Goal: Task Accomplishment & Management: Manage account settings

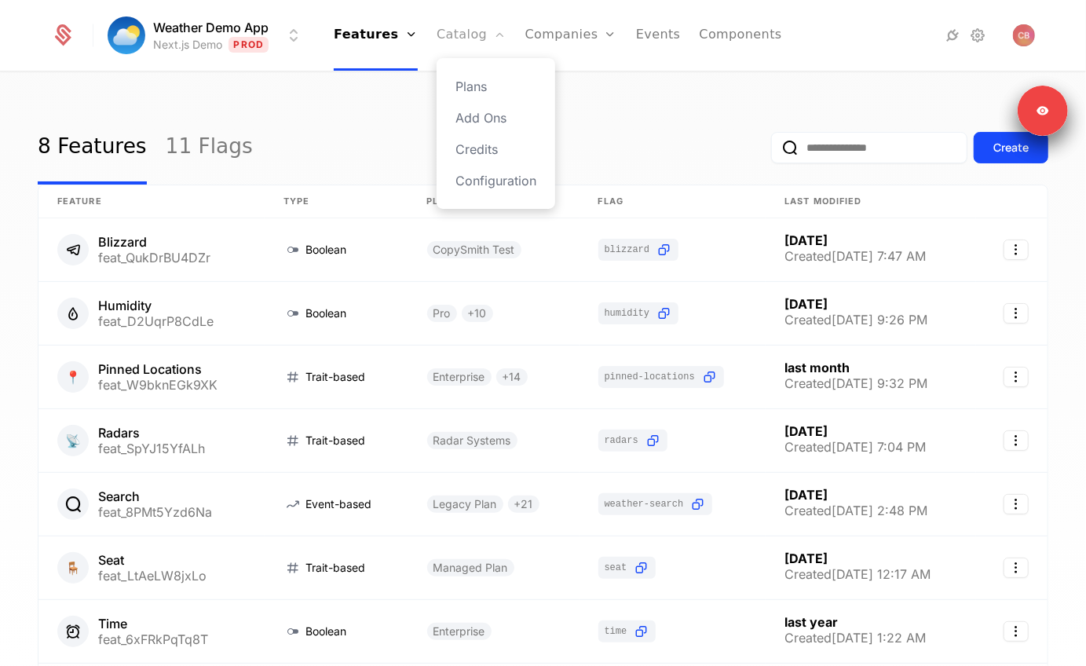
click at [462, 28] on link "Catalog" at bounding box center [471, 35] width 70 height 71
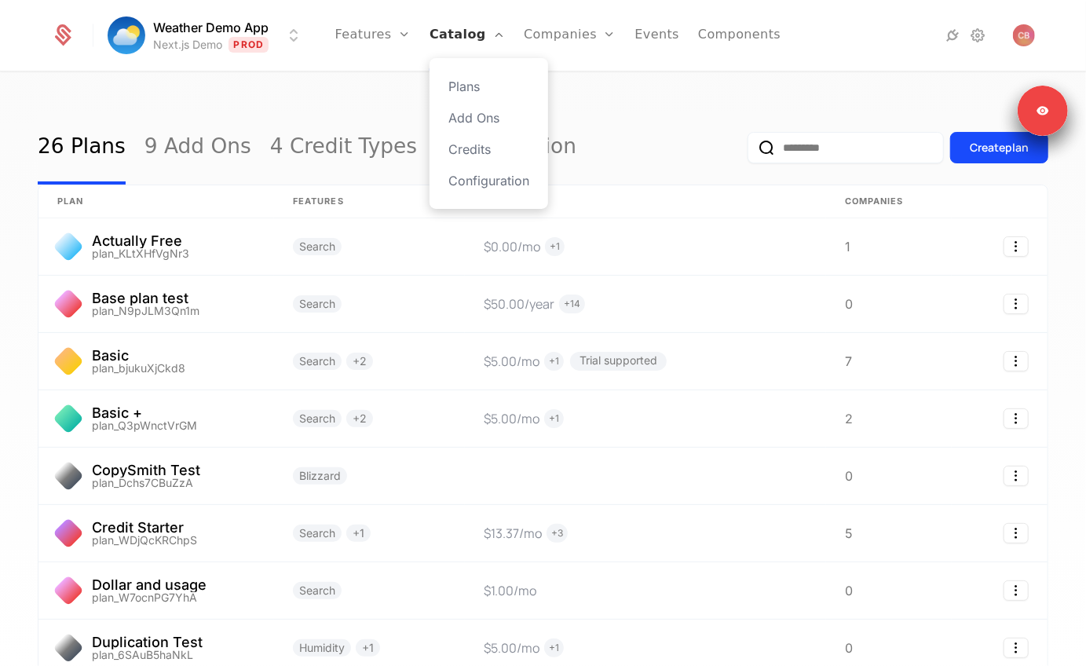
click at [447, 38] on link "Catalog" at bounding box center [466, 35] width 75 height 71
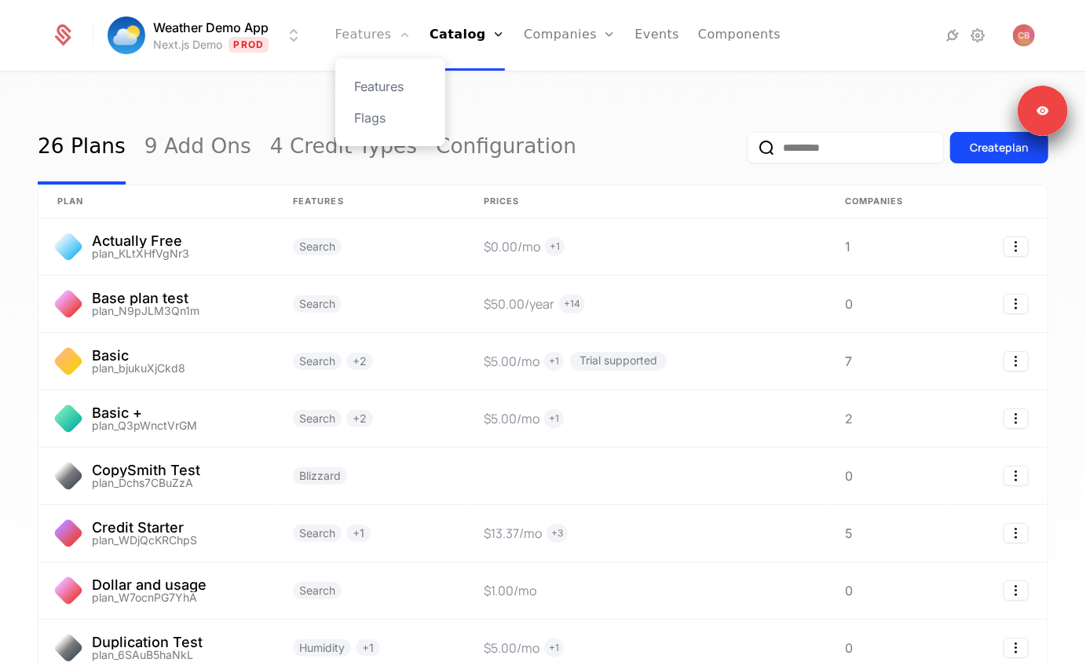
click at [405, 41] on link "Features" at bounding box center [372, 35] width 75 height 71
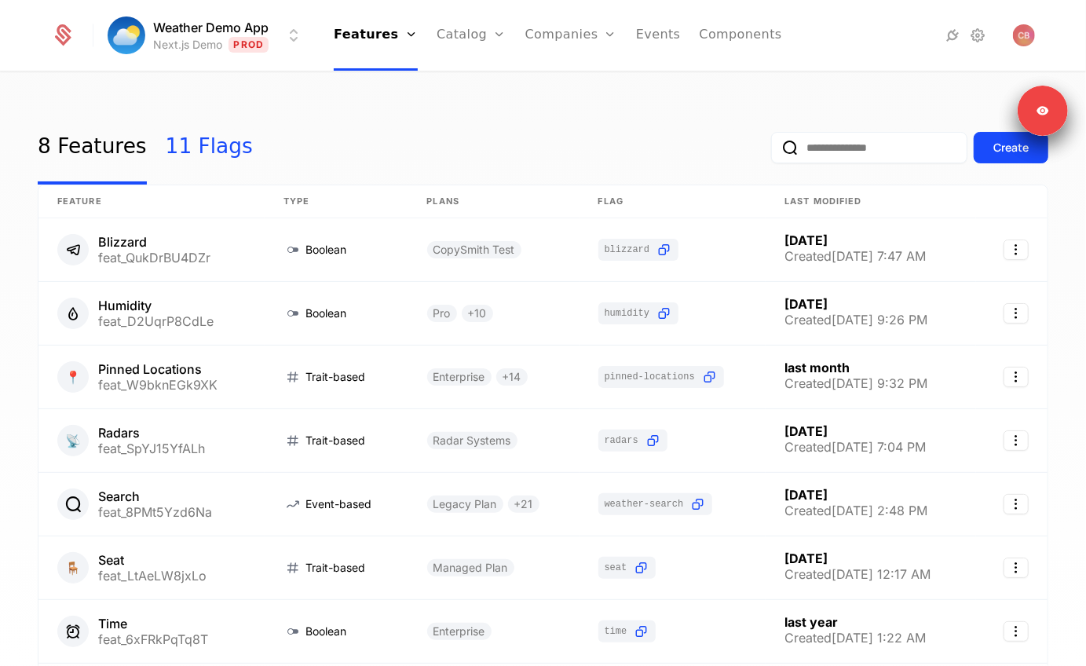
click at [185, 145] on link "11 Flags" at bounding box center [209, 148] width 87 height 74
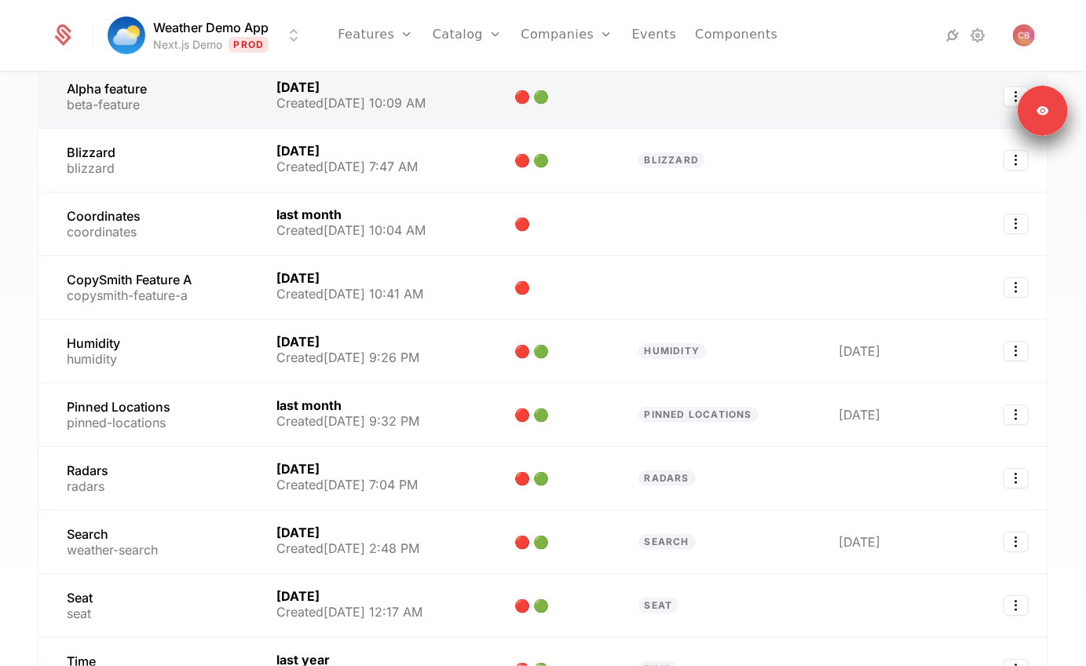
scroll to position [163, 0]
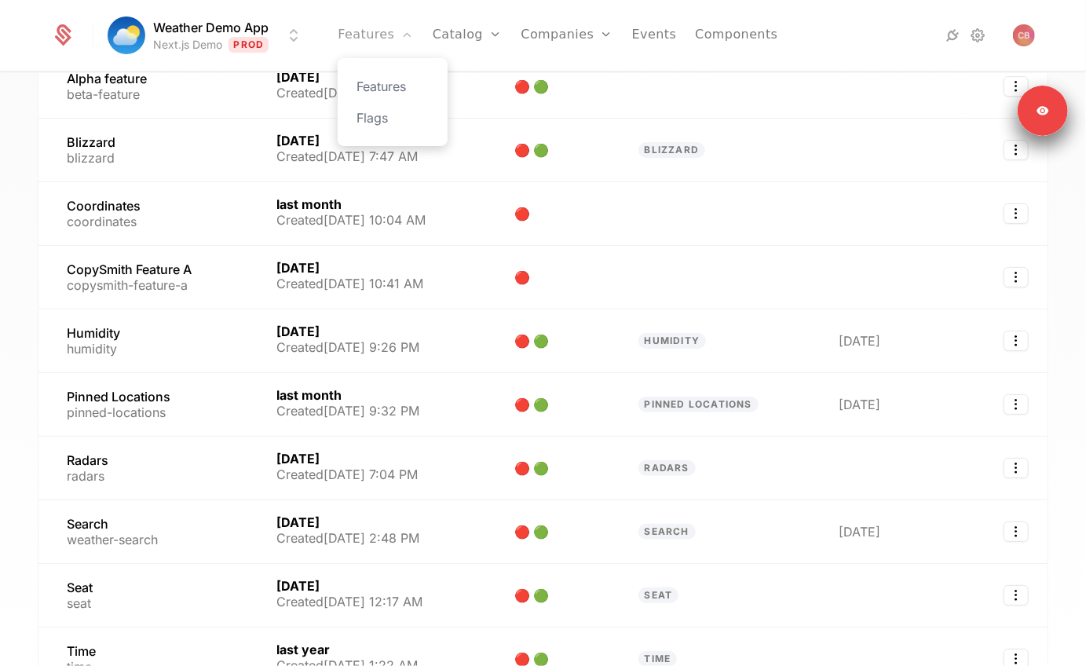
click at [392, 42] on link "Features" at bounding box center [375, 35] width 75 height 71
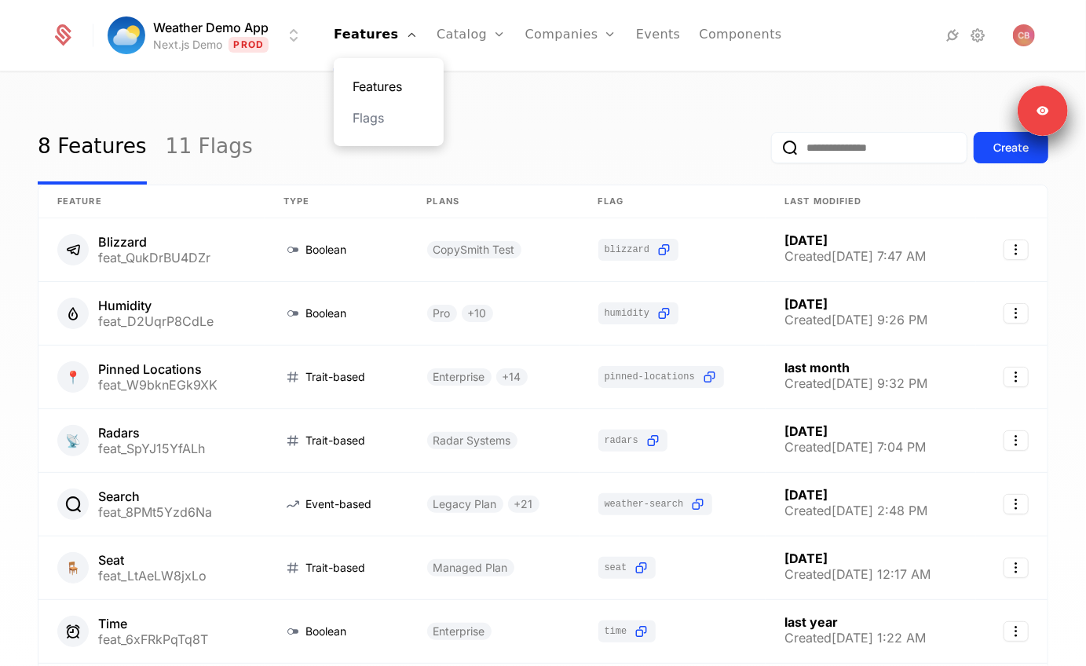
click at [371, 80] on link "Features" at bounding box center [388, 86] width 72 height 19
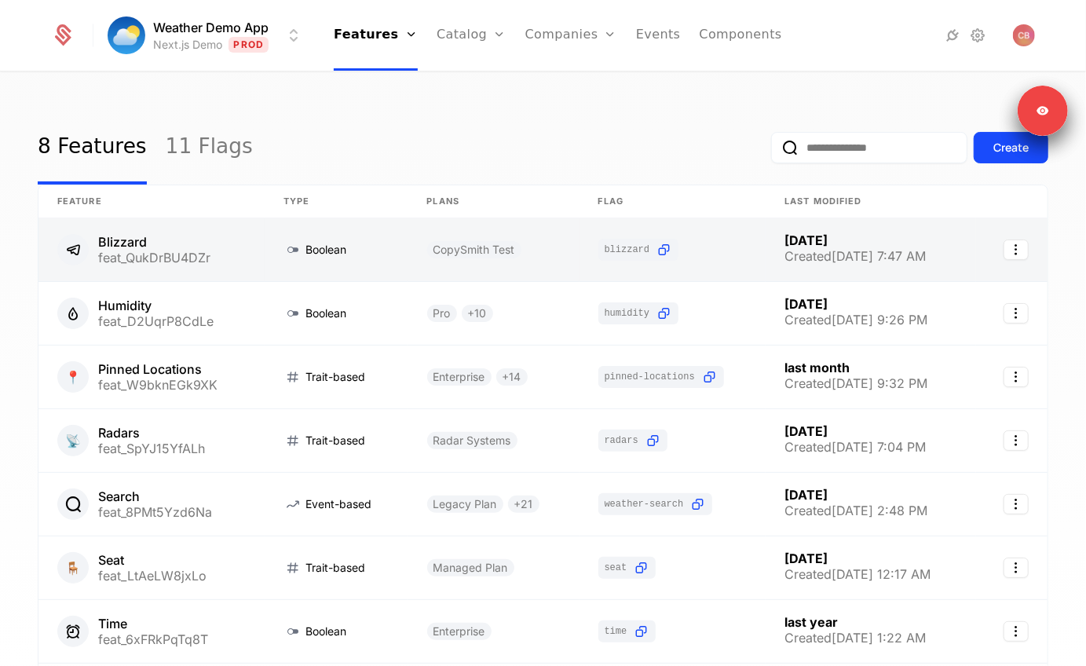
scroll to position [53, 0]
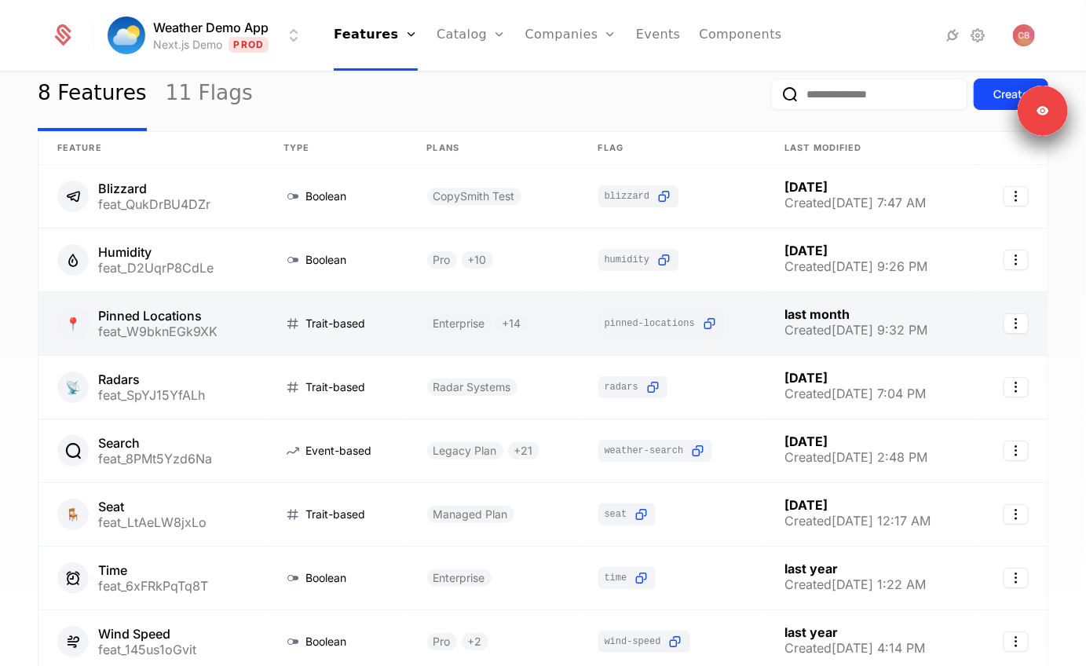
click at [181, 338] on link at bounding box center [151, 323] width 226 height 63
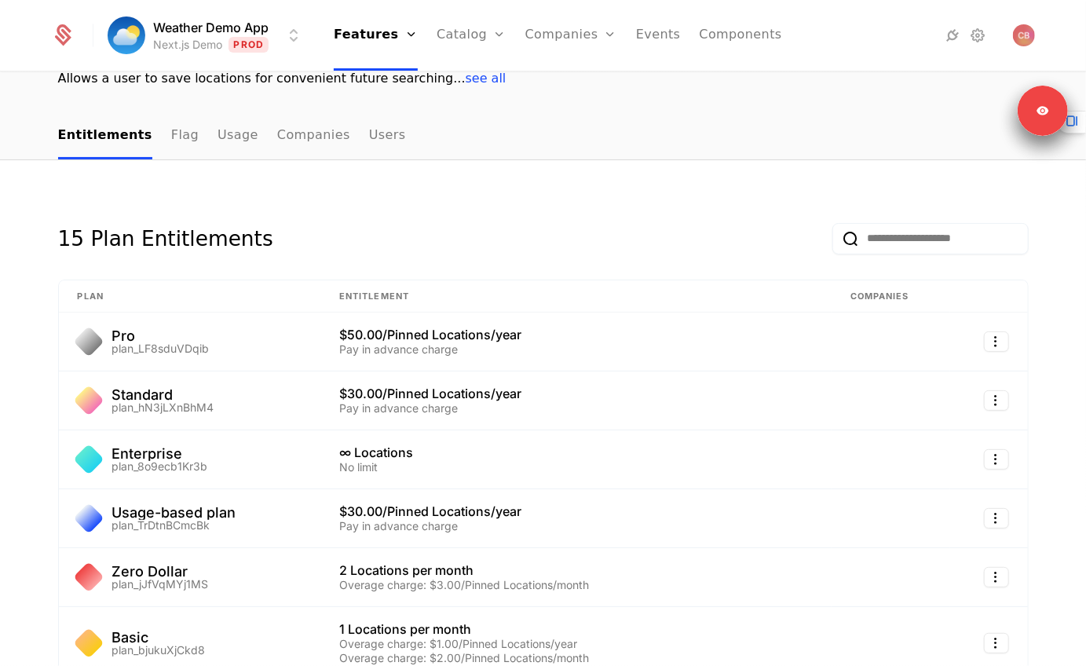
scroll to position [155, 0]
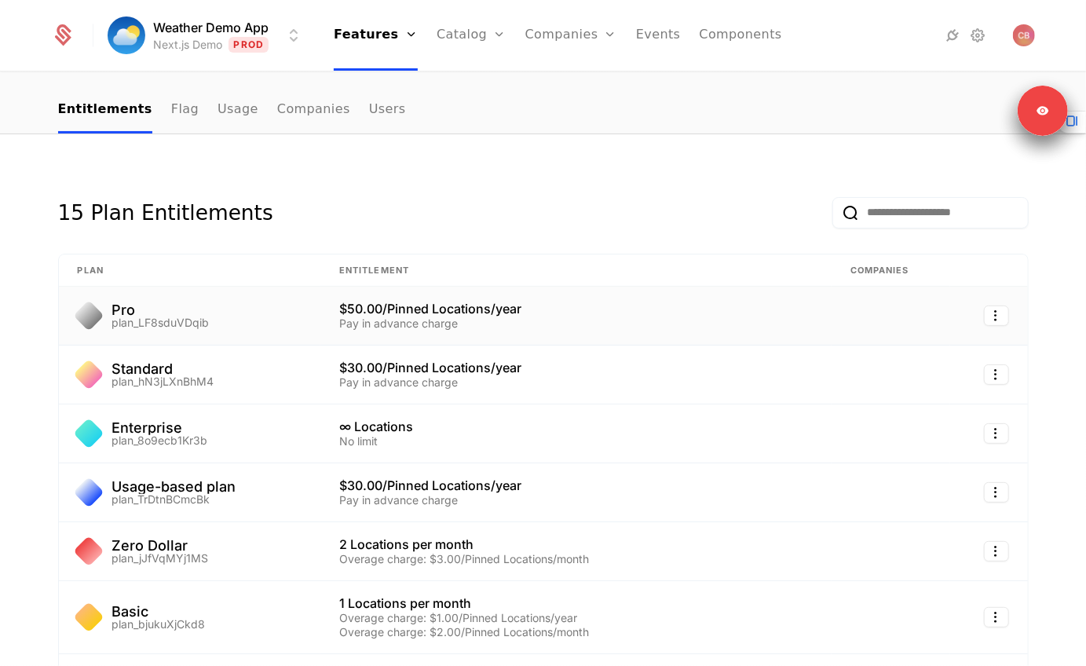
click at [418, 318] on div "Pay in advance charge" at bounding box center [575, 323] width 473 height 11
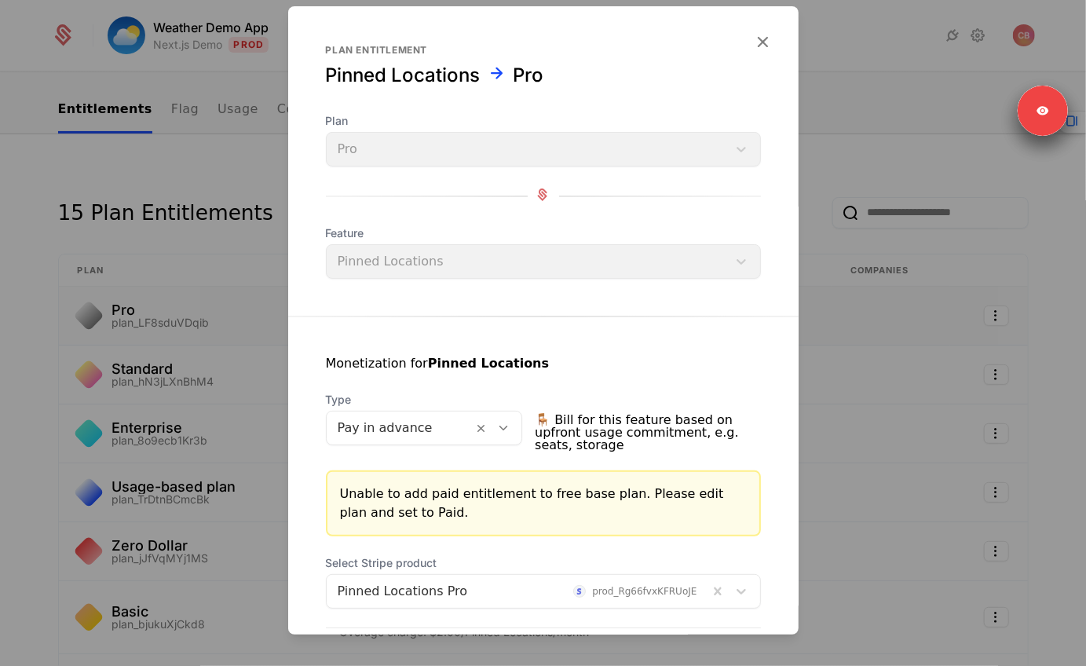
click at [189, 197] on div at bounding box center [543, 333] width 1086 height 666
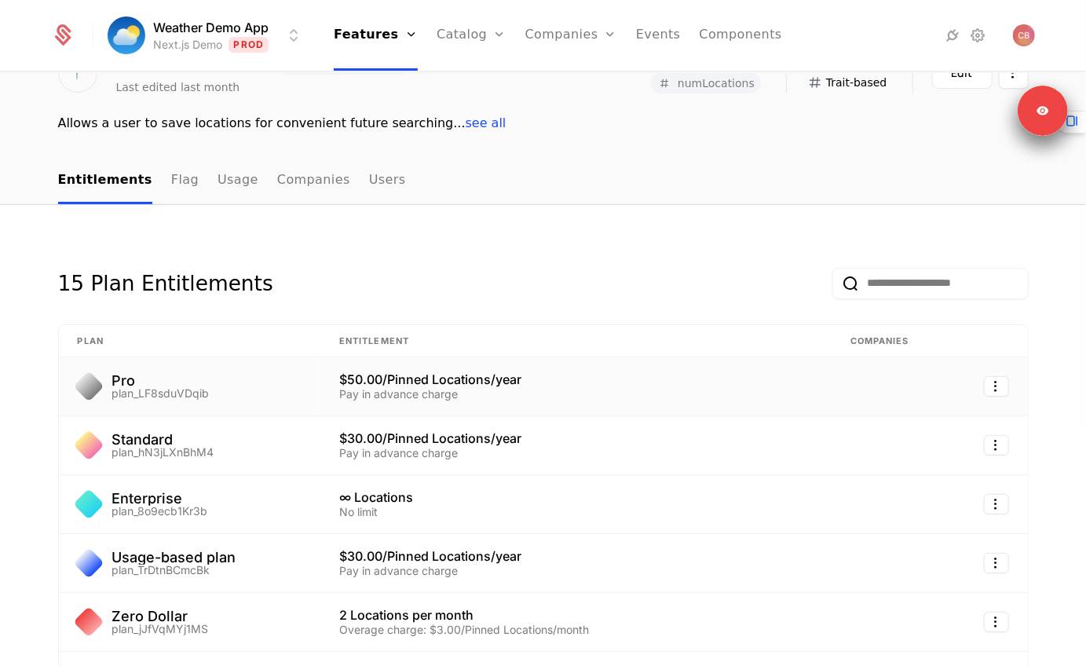
scroll to position [0, 0]
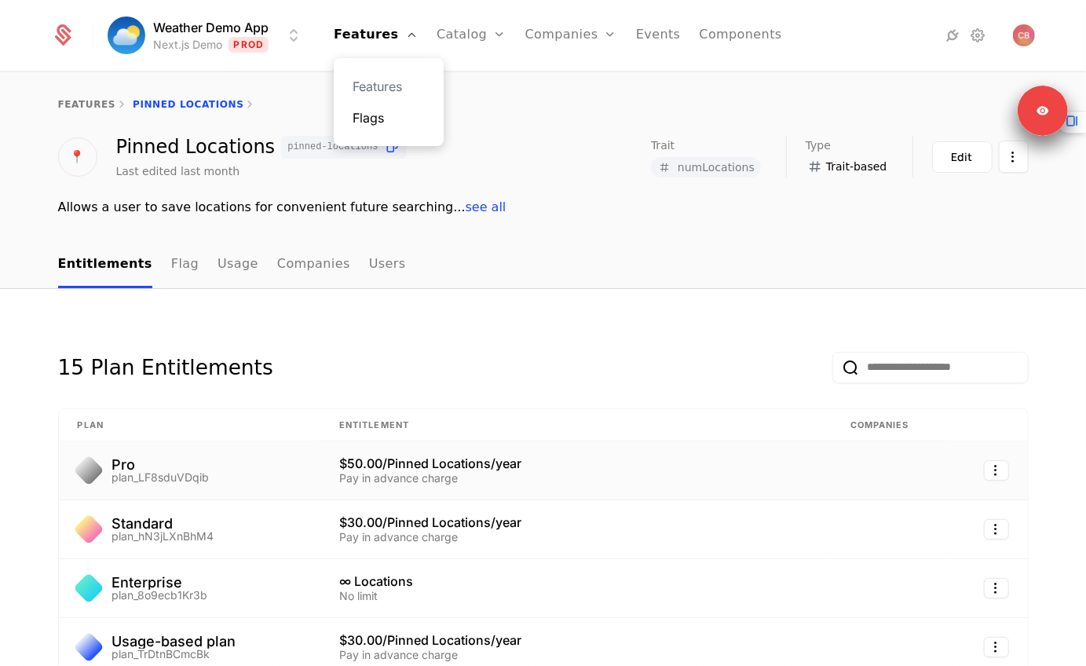
click at [382, 123] on link "Flags" at bounding box center [388, 117] width 72 height 19
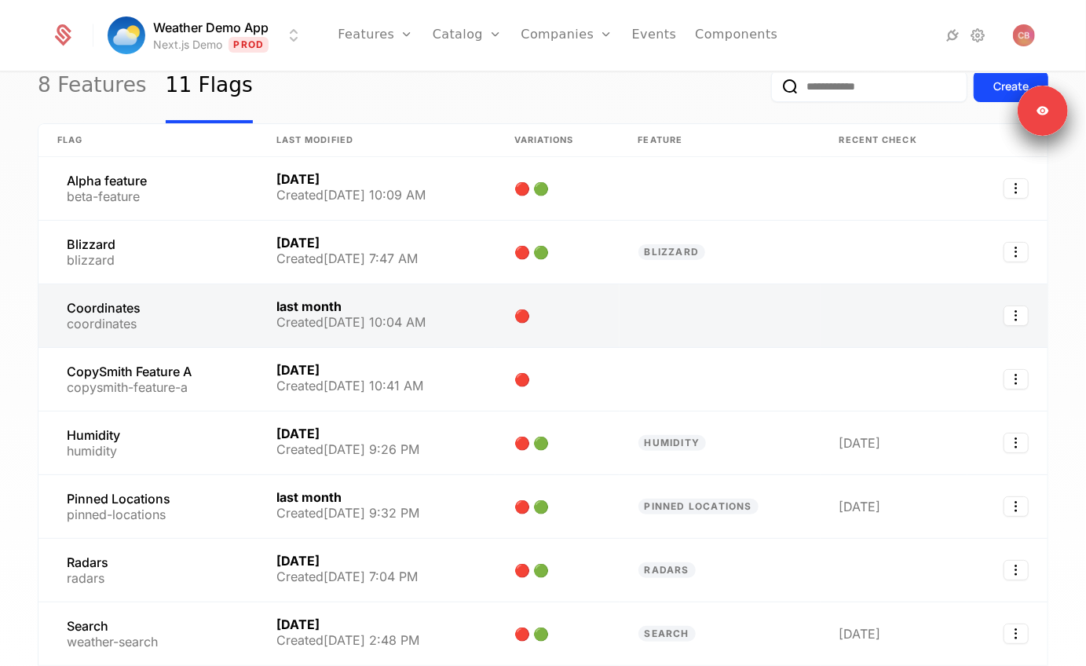
scroll to position [175, 0]
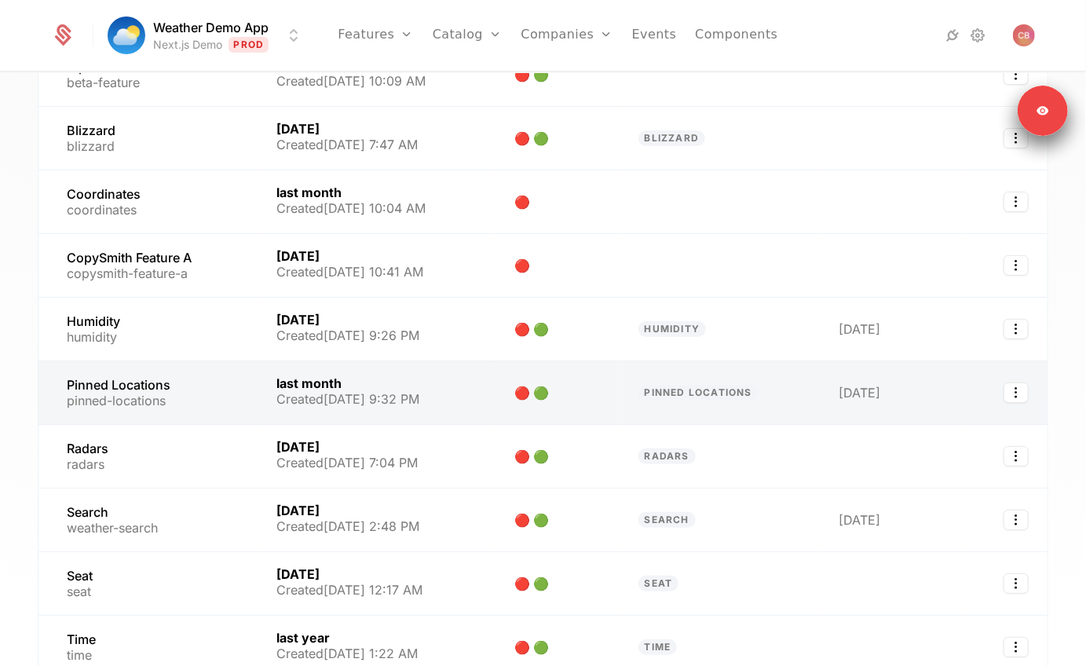
click at [210, 401] on link at bounding box center [147, 392] width 219 height 63
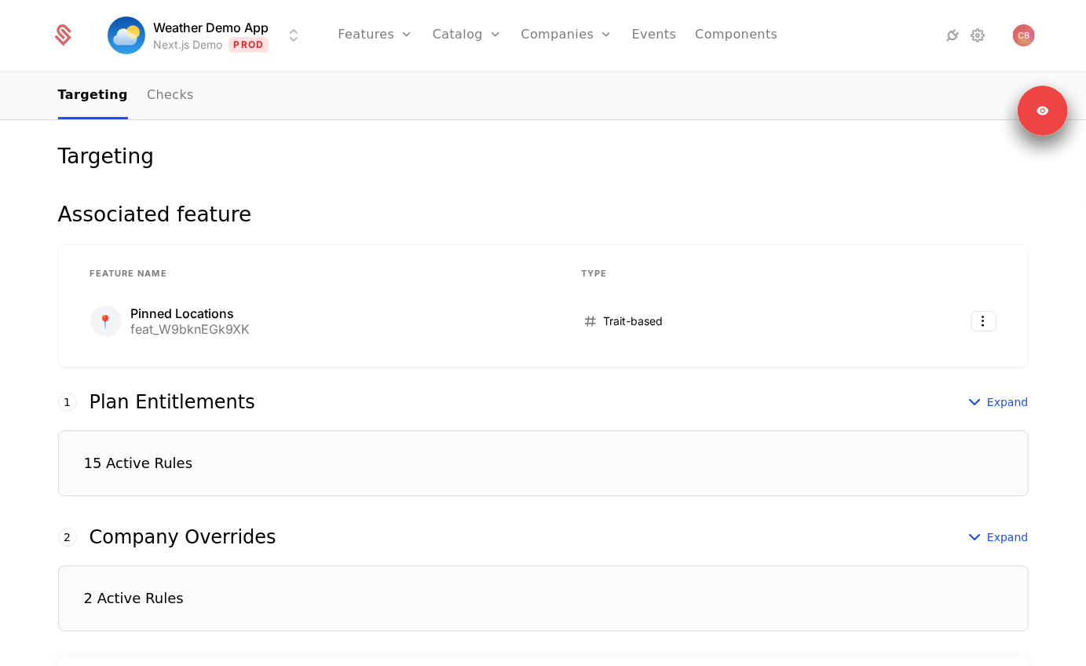
click at [221, 456] on div "15 Active Rules" at bounding box center [543, 463] width 970 height 66
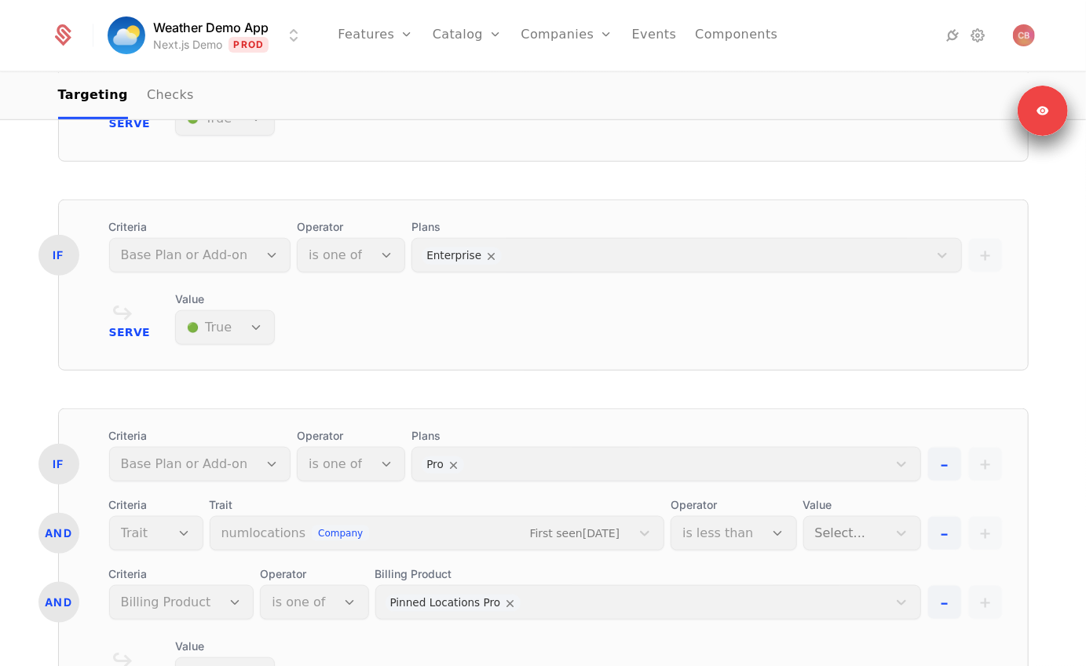
scroll to position [941, 0]
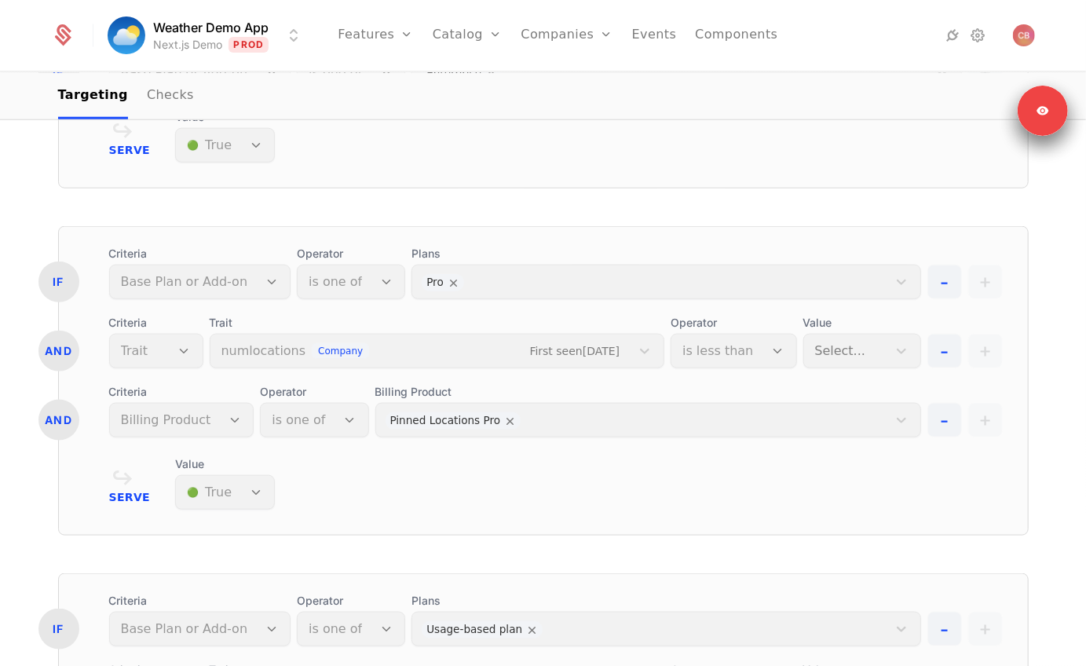
click at [724, 356] on div "Operator is less than" at bounding box center [733, 341] width 126 height 53
click at [767, 355] on div "Operator is less than" at bounding box center [733, 341] width 126 height 53
click at [776, 351] on div "Operator is less than" at bounding box center [733, 341] width 126 height 53
click at [842, 351] on div "Value Select..." at bounding box center [862, 341] width 118 height 53
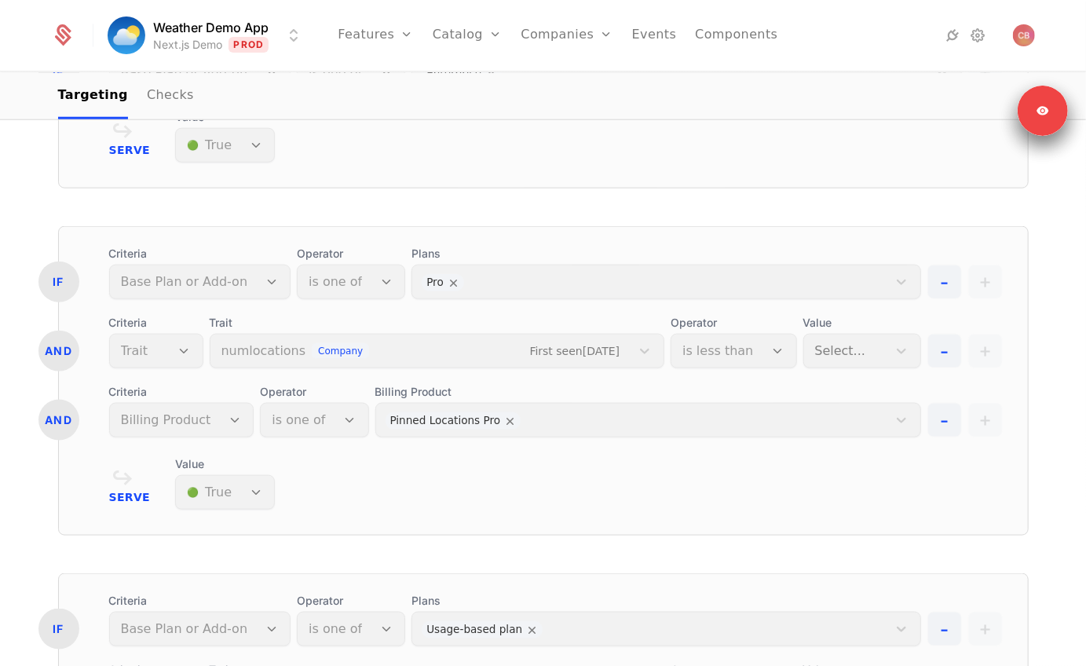
click at [866, 348] on div "Value Select..." at bounding box center [862, 341] width 118 height 53
click at [731, 348] on div "Operator is less than" at bounding box center [733, 341] width 126 height 53
click at [855, 341] on div "Value Select..." at bounding box center [862, 341] width 118 height 53
click at [870, 342] on div "Value Select..." at bounding box center [862, 341] width 118 height 53
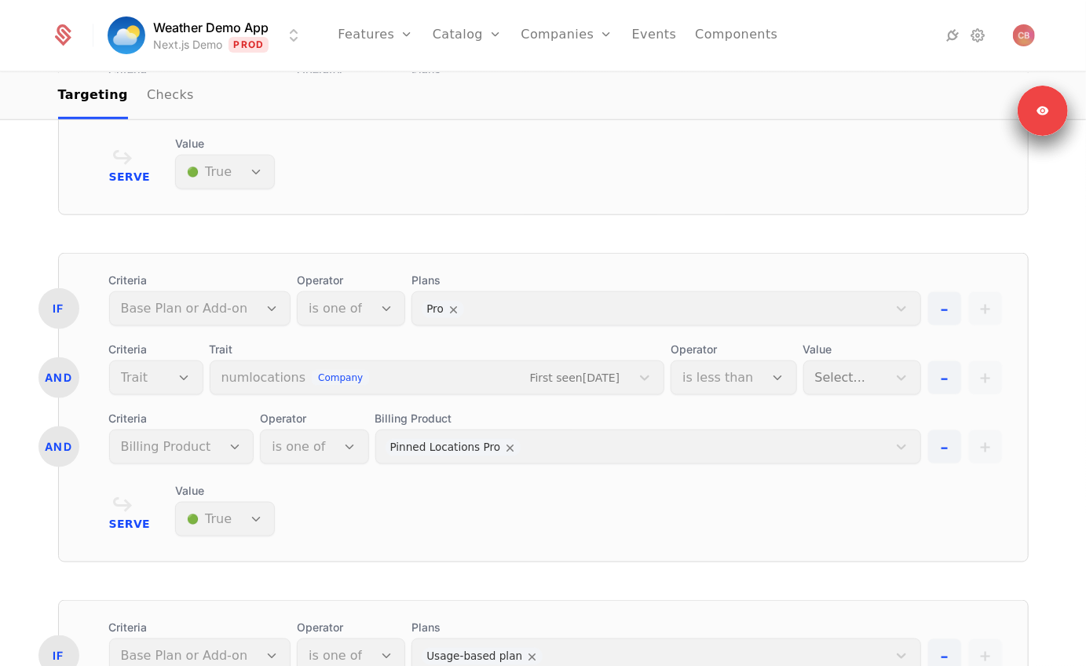
scroll to position [879, 0]
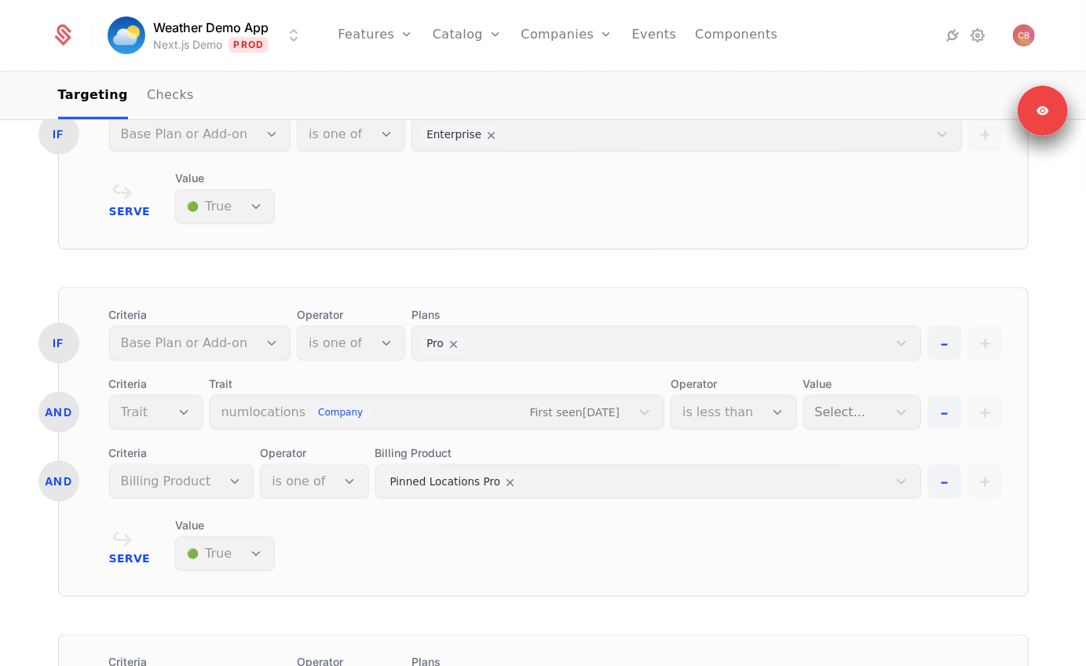
click at [718, 418] on div "Operator is less than" at bounding box center [733, 402] width 126 height 53
click at [639, 409] on div "Trait numlocations company First seen [DATE]" at bounding box center [437, 402] width 455 height 53
click at [710, 415] on div "Operator is less than" at bounding box center [733, 402] width 126 height 53
click at [871, 415] on div "Value Select..." at bounding box center [862, 402] width 118 height 53
click at [524, 421] on div "Trait numlocations company First seen [DATE]" at bounding box center [437, 402] width 455 height 53
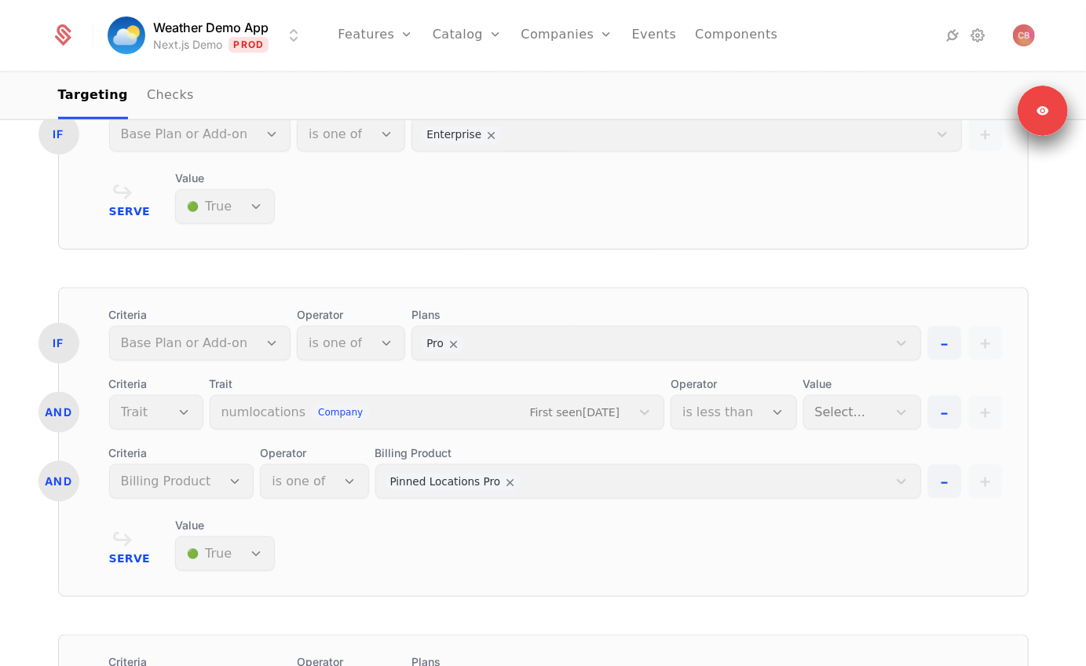
click at [310, 356] on div "Operator is one of" at bounding box center [351, 333] width 108 height 53
click at [356, 466] on div "Criteria Billing Product Operator is one of Billing Product Pinned Locations Pro" at bounding box center [515, 471] width 812 height 53
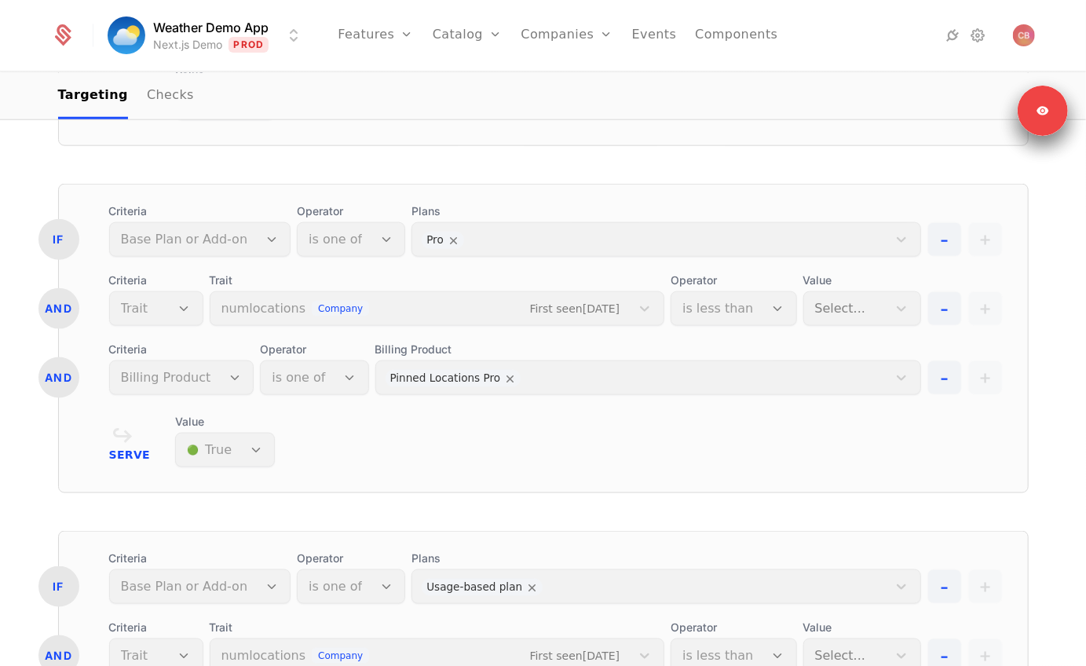
scroll to position [951, 0]
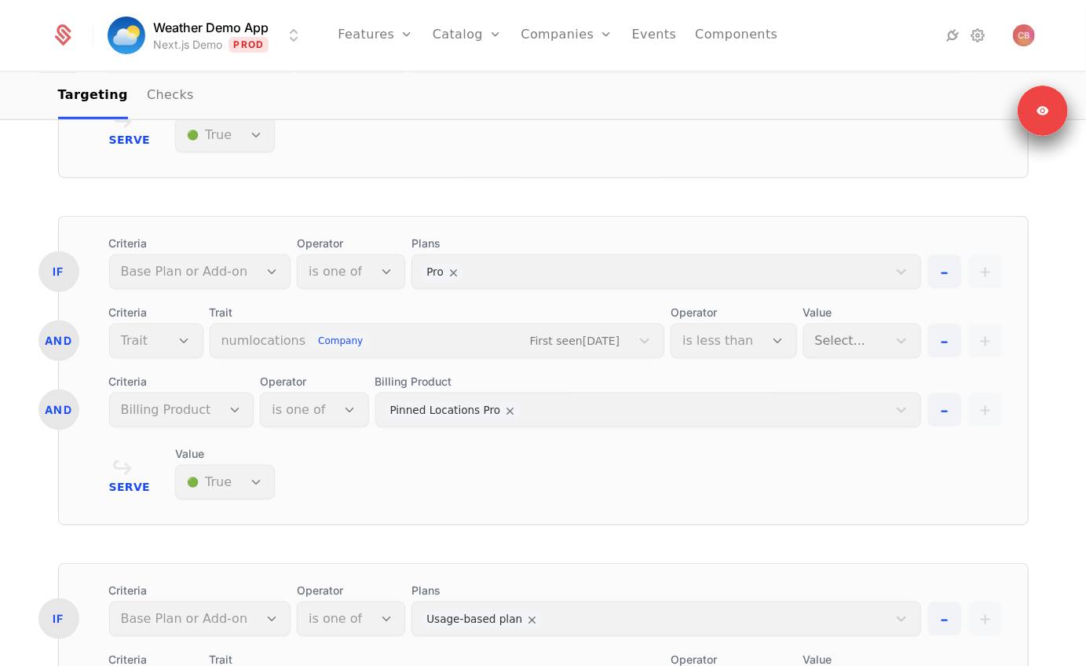
click at [822, 349] on div "Value Select..." at bounding box center [862, 331] width 118 height 53
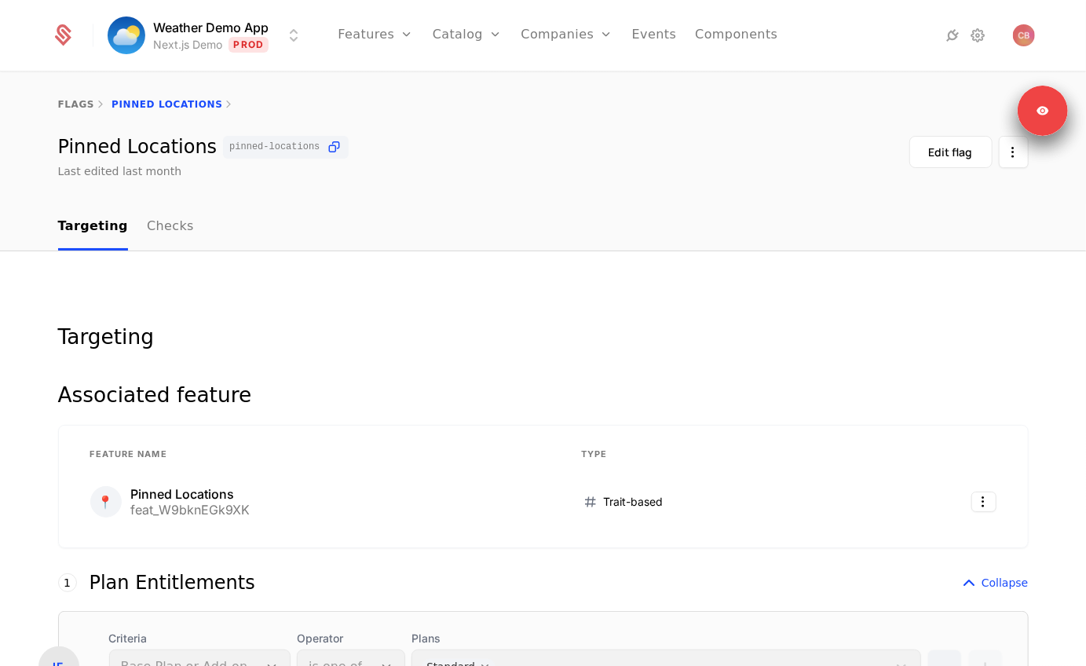
scroll to position [318, 0]
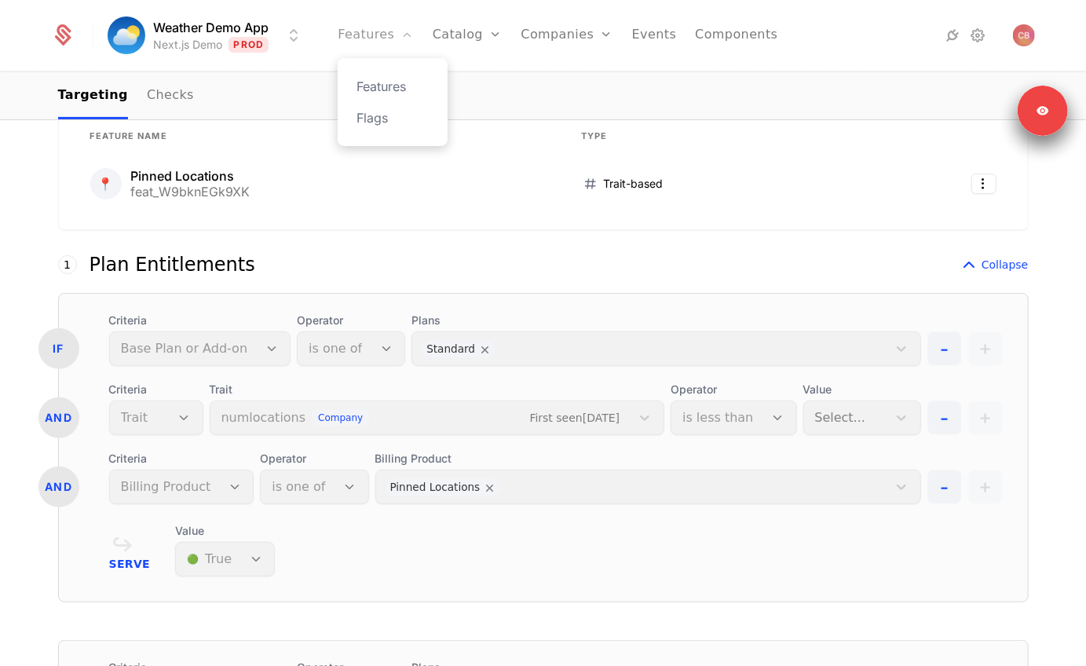
click at [407, 53] on link "Features" at bounding box center [375, 35] width 75 height 71
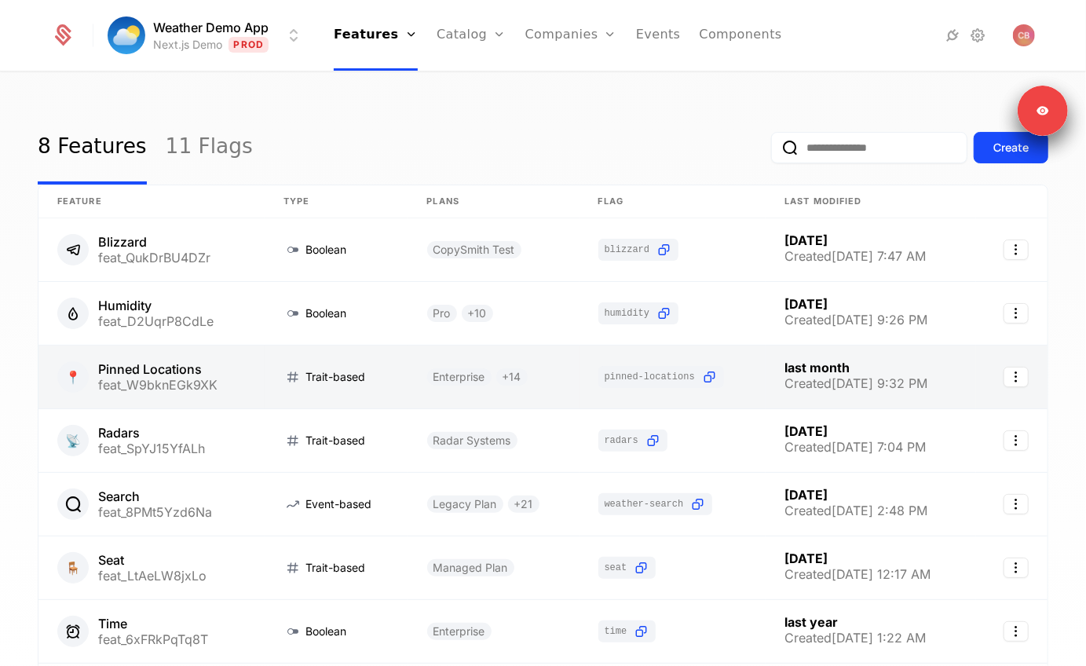
click at [164, 362] on link at bounding box center [151, 376] width 226 height 63
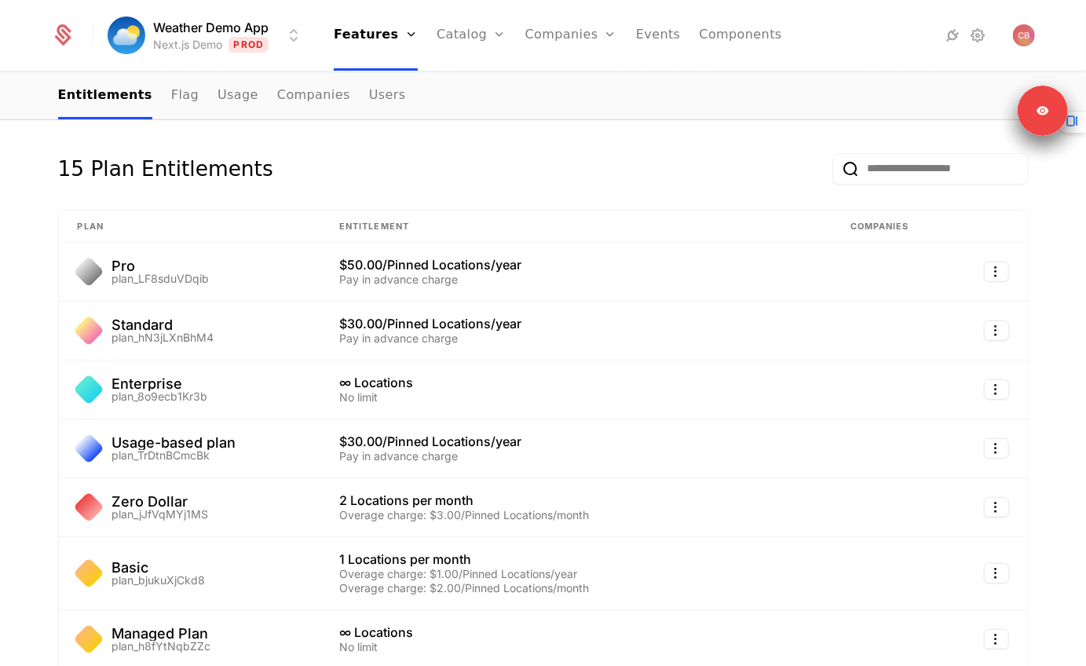
scroll to position [220, 0]
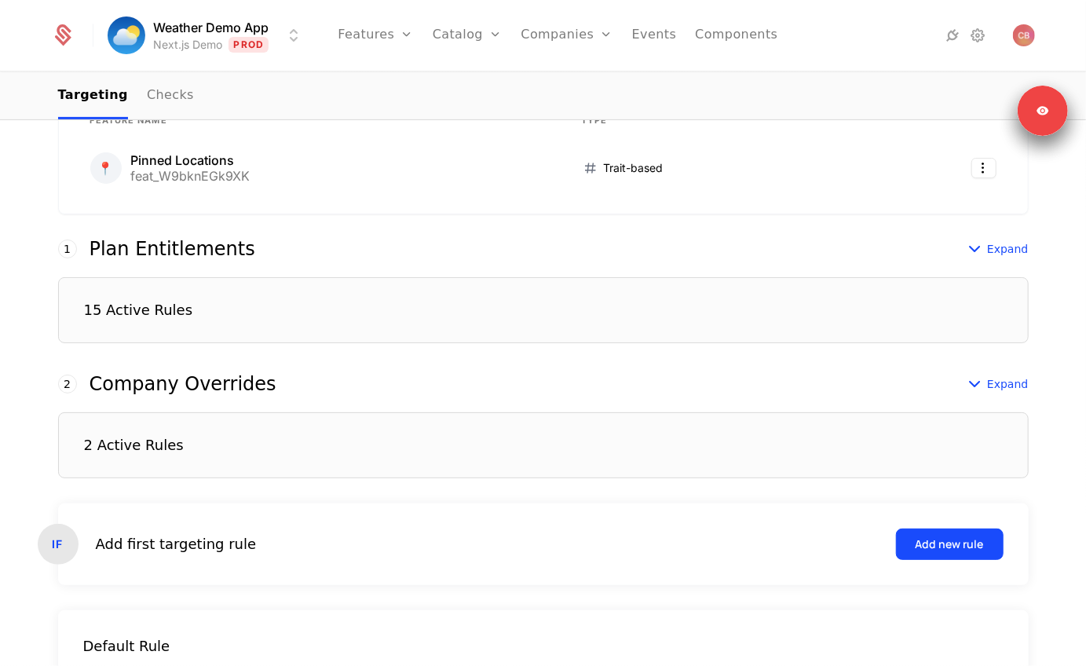
scroll to position [391, 0]
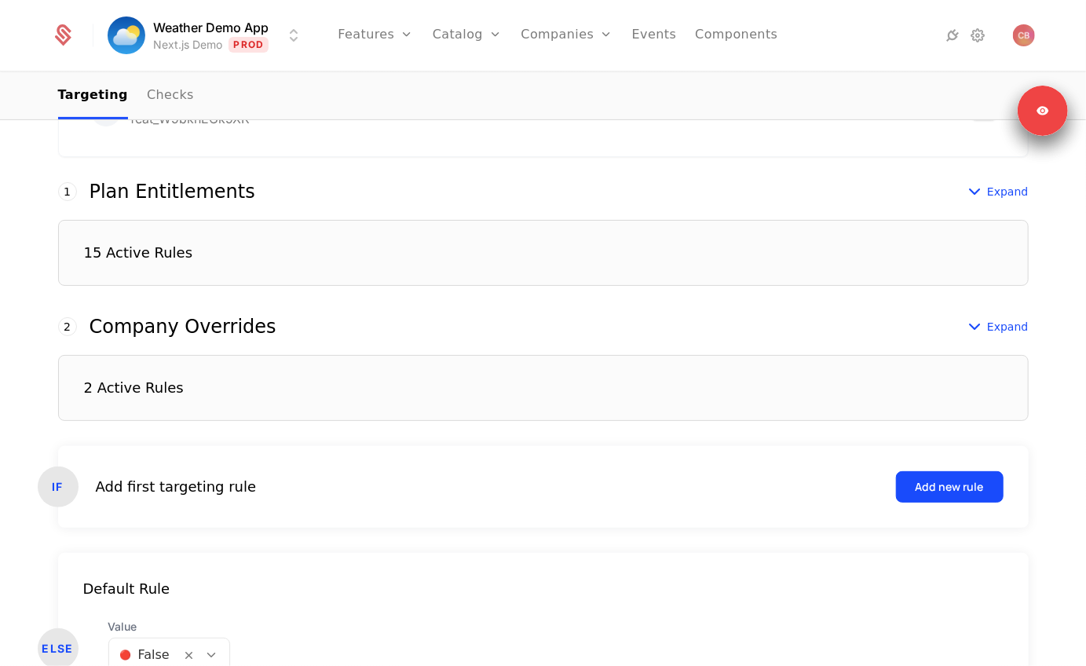
click at [335, 275] on div "15 Active Rules" at bounding box center [543, 253] width 970 height 66
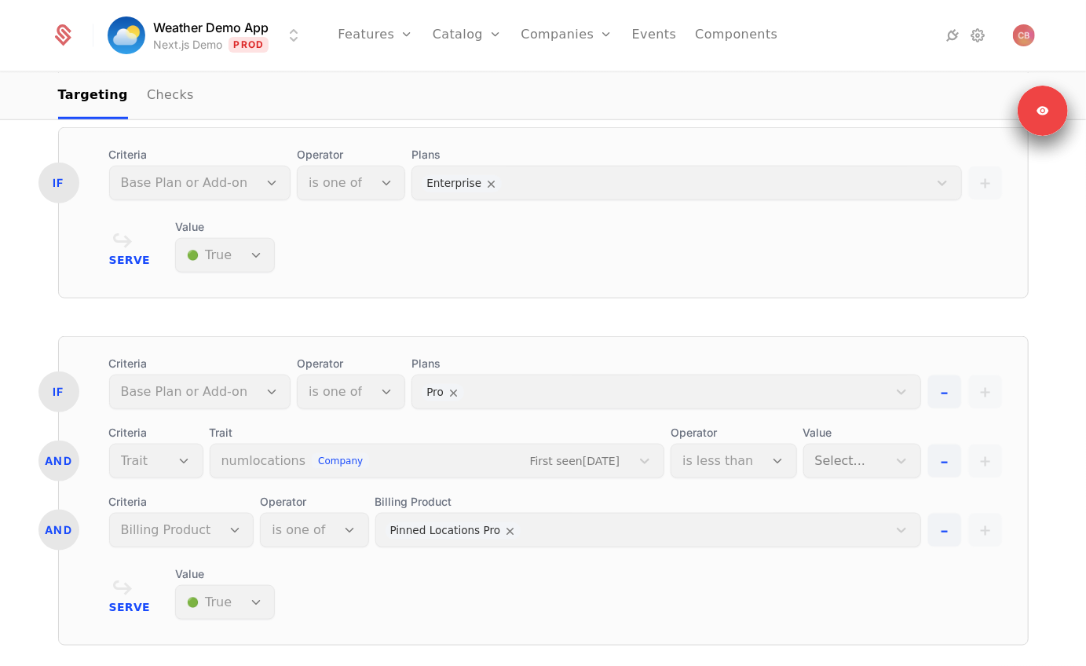
scroll to position [950, 0]
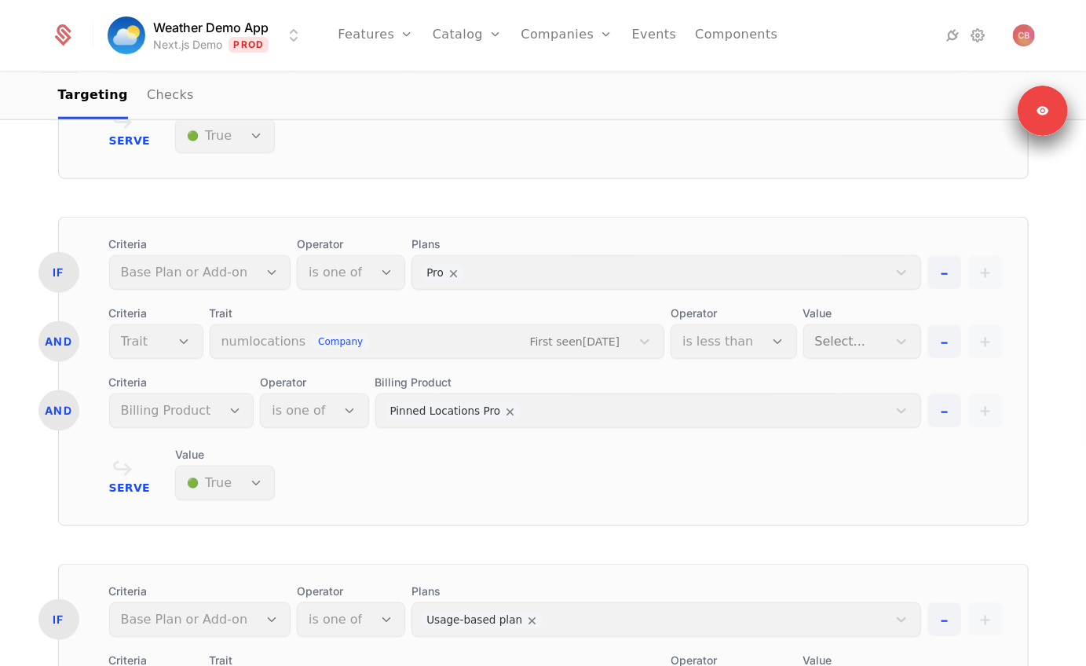
click at [349, 351] on div "Trait numlocations company First seen [DATE]" at bounding box center [437, 331] width 455 height 53
click at [476, 293] on div "IF Criteria Base Plan or Add-on Operator is one of Plans Pro - + AND Criteria T…" at bounding box center [543, 332] width 969 height 192
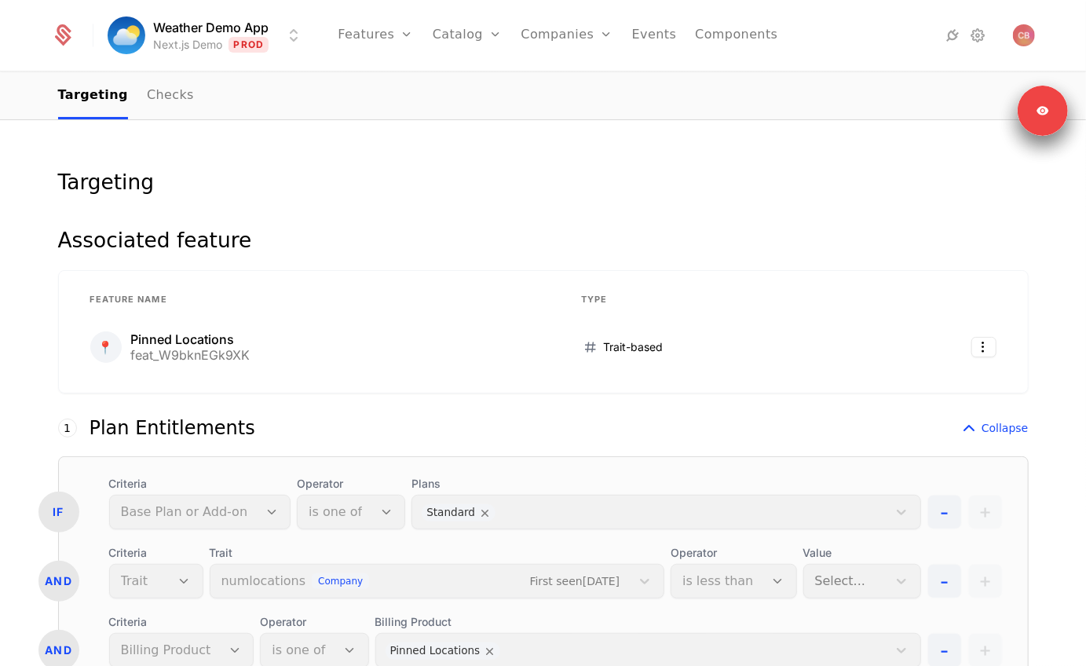
scroll to position [0, 0]
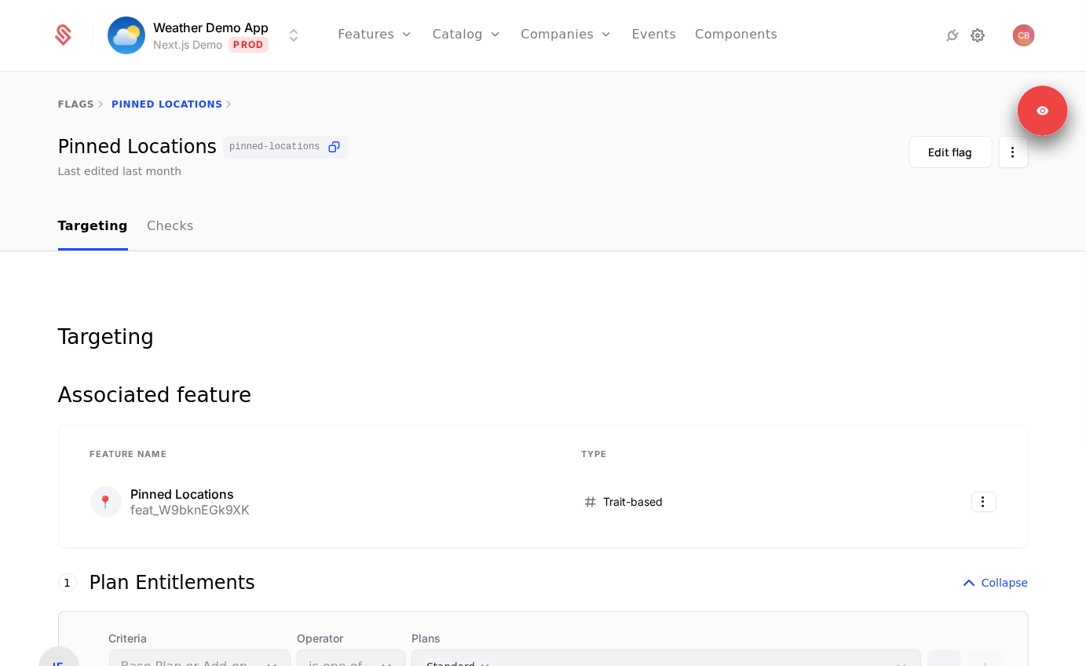
click at [983, 31] on icon at bounding box center [978, 35] width 19 height 19
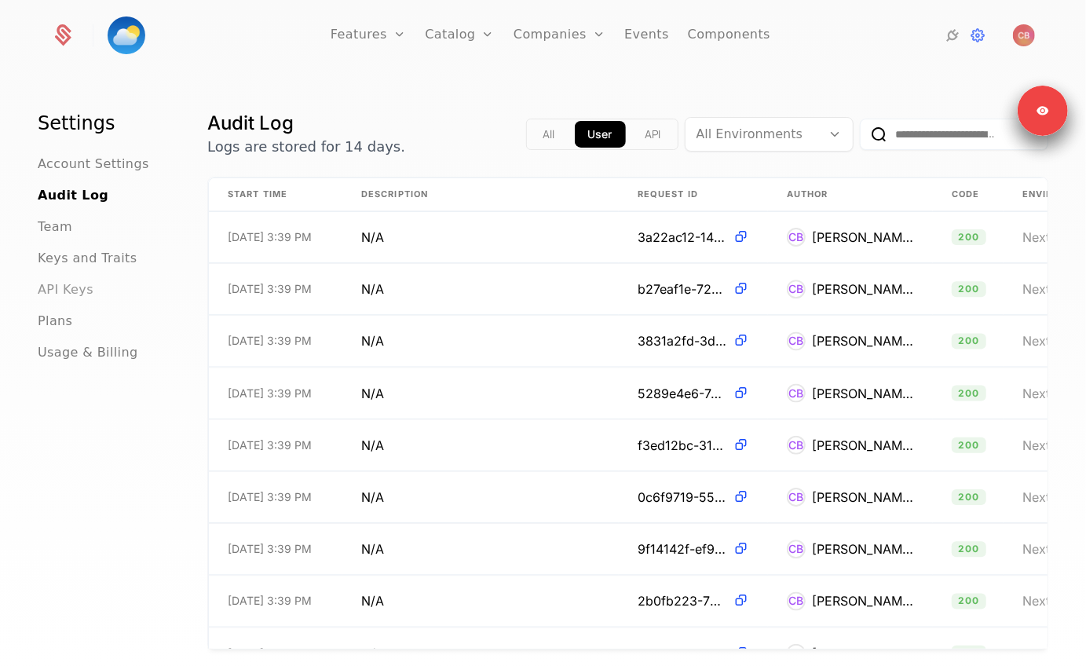
click at [86, 288] on span "API Keys" at bounding box center [66, 289] width 56 height 19
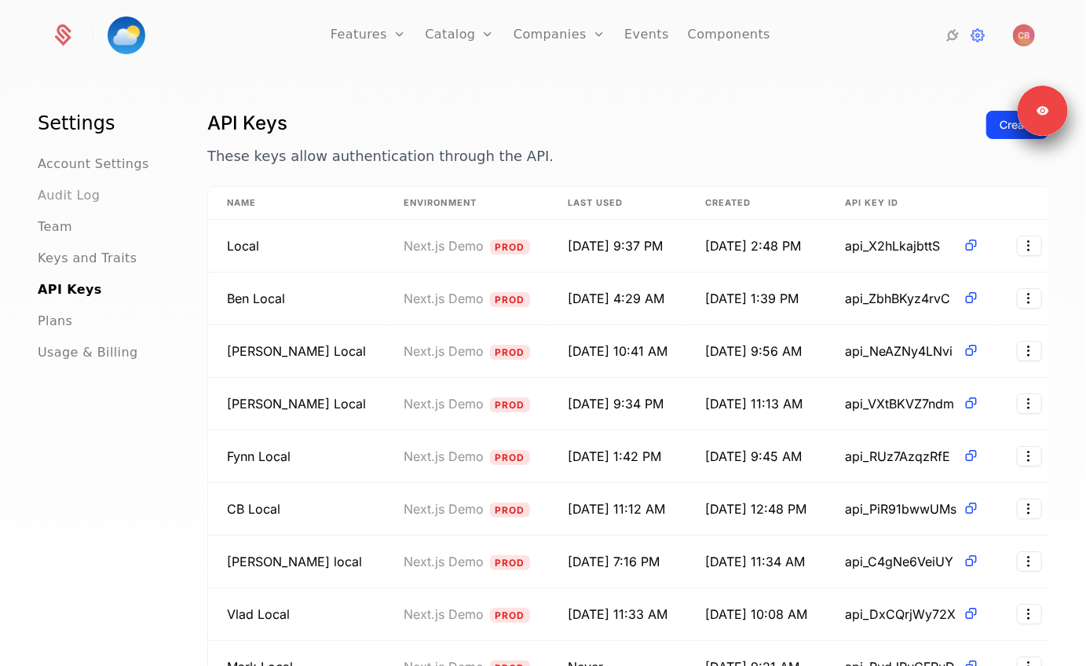
click at [91, 190] on span "Audit Log" at bounding box center [69, 195] width 62 height 19
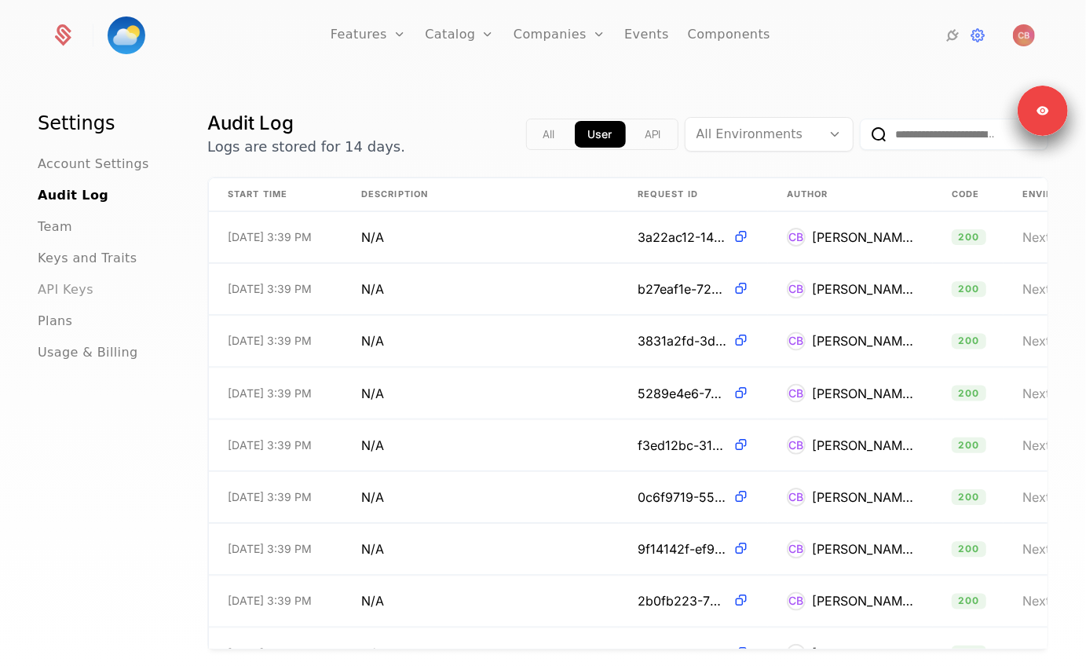
click at [60, 285] on span "API Keys" at bounding box center [66, 289] width 56 height 19
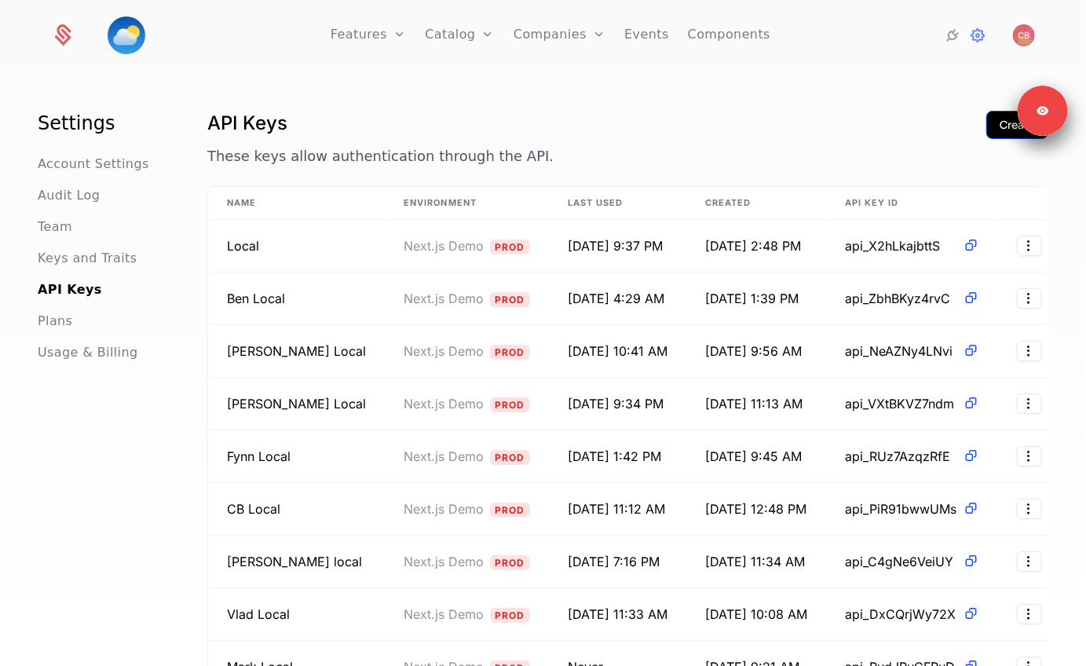
click at [1000, 123] on div "Create" at bounding box center [1016, 125] width 35 height 16
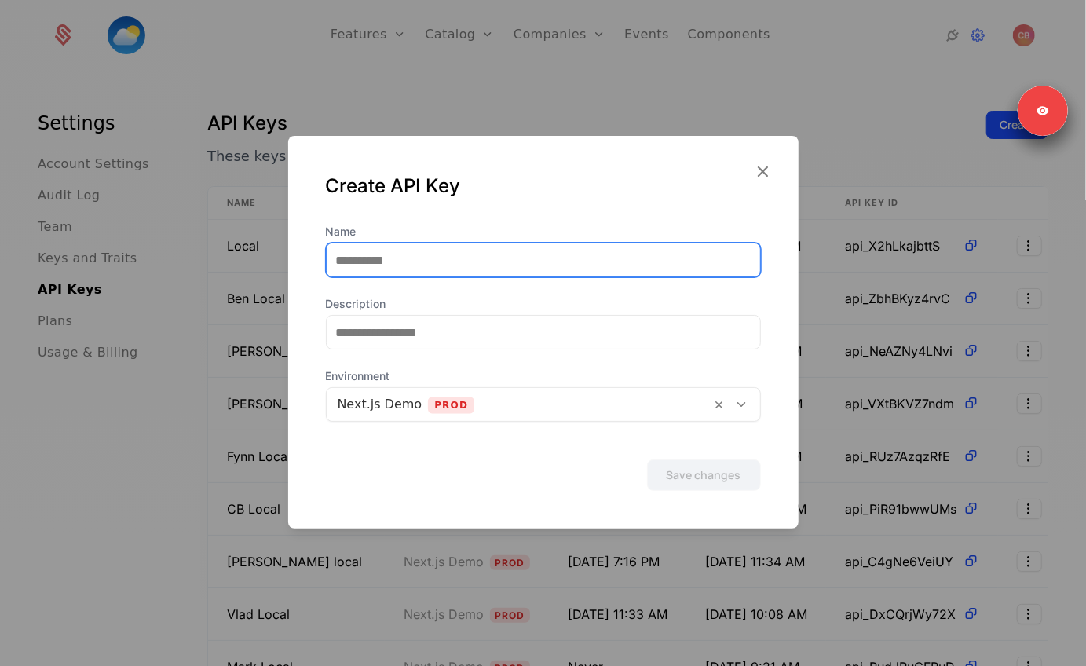
click at [379, 263] on input "Name" at bounding box center [543, 259] width 433 height 33
type input "*********"
click at [647, 459] on button "Save changes" at bounding box center [704, 474] width 114 height 31
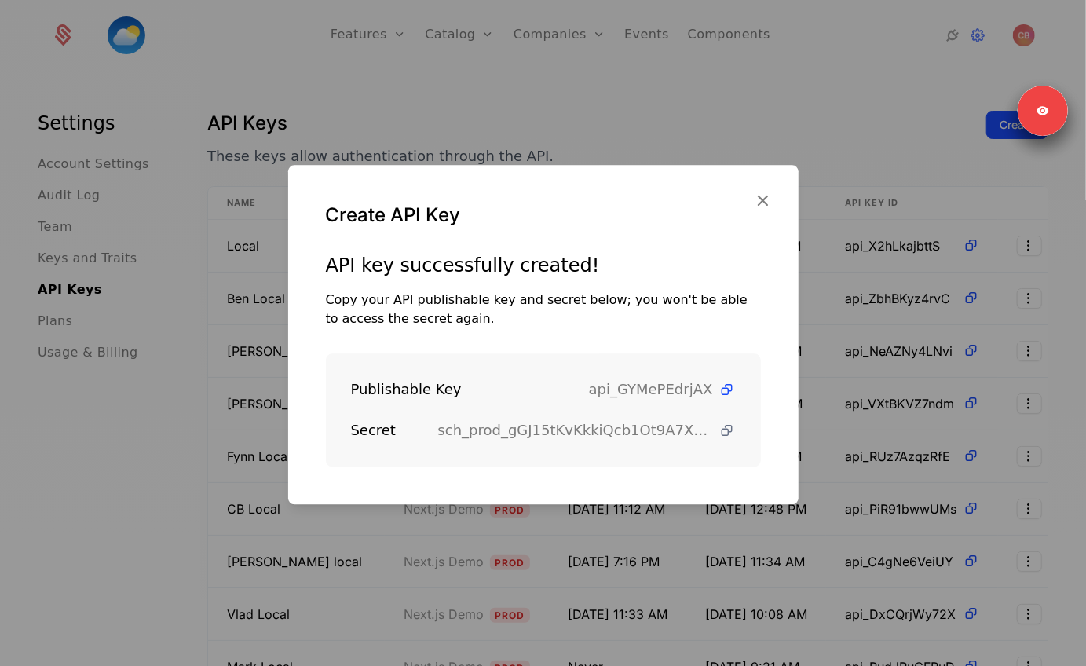
click at [725, 429] on icon at bounding box center [727, 430] width 16 height 16
click at [579, 13] on div at bounding box center [543, 333] width 1086 height 666
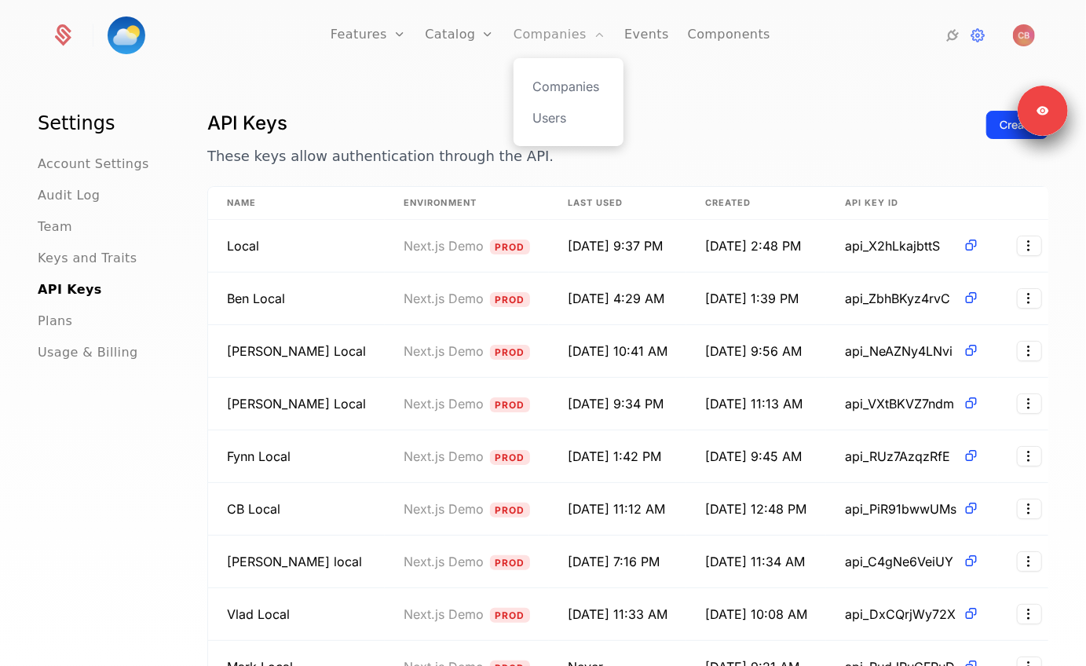
click at [563, 24] on link "Companies" at bounding box center [559, 35] width 92 height 71
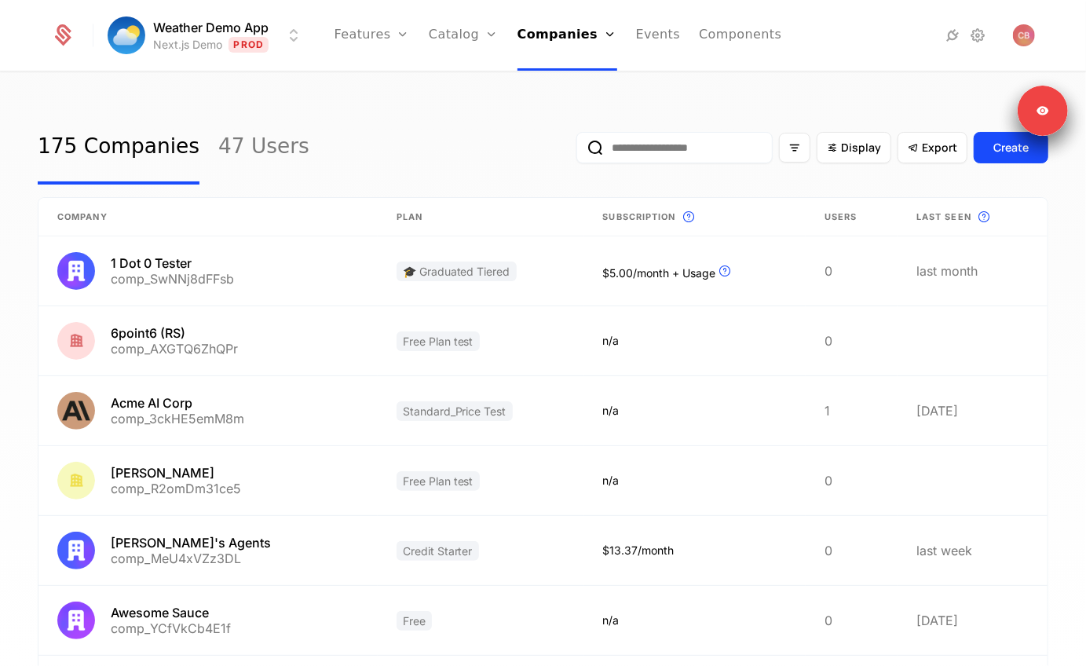
click at [654, 156] on input "email" at bounding box center [674, 147] width 196 height 31
type input "***"
click at [576, 151] on button "submit" at bounding box center [576, 151] width 0 height 0
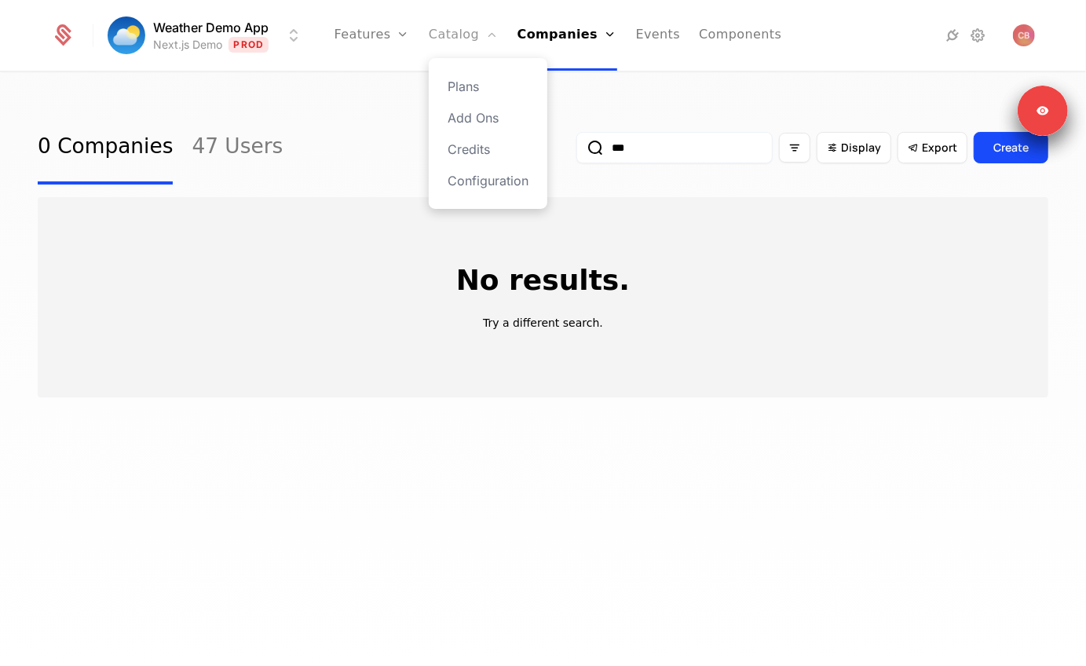
click at [457, 27] on link "Catalog" at bounding box center [464, 35] width 70 height 71
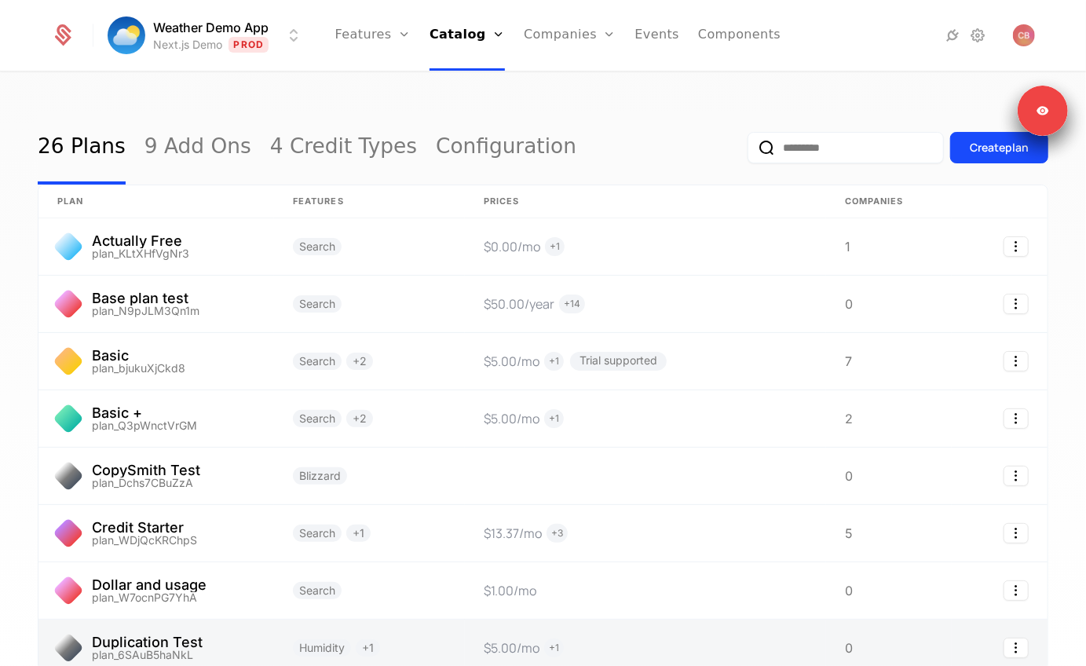
scroll to position [257, 0]
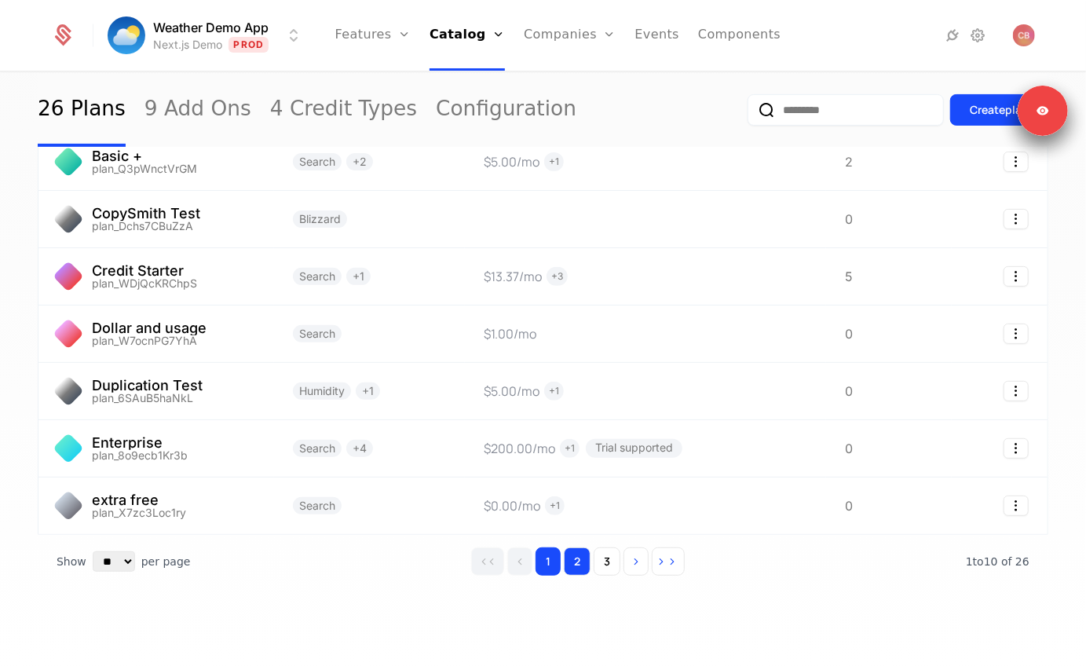
click at [573, 556] on button "2" at bounding box center [577, 561] width 27 height 28
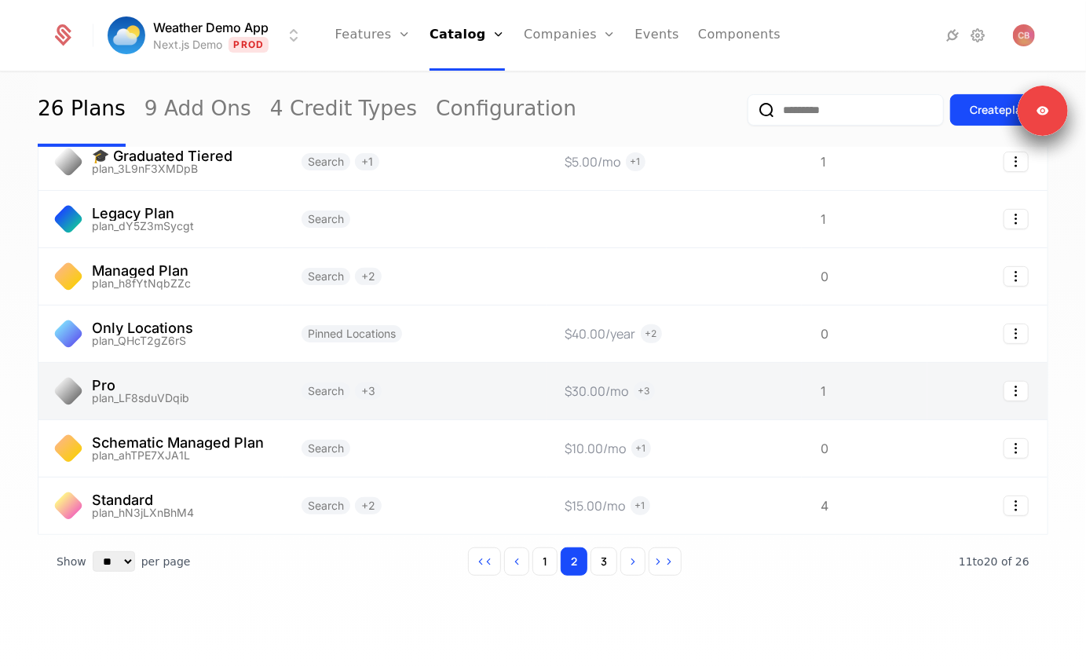
click at [373, 411] on link at bounding box center [415, 391] width 264 height 57
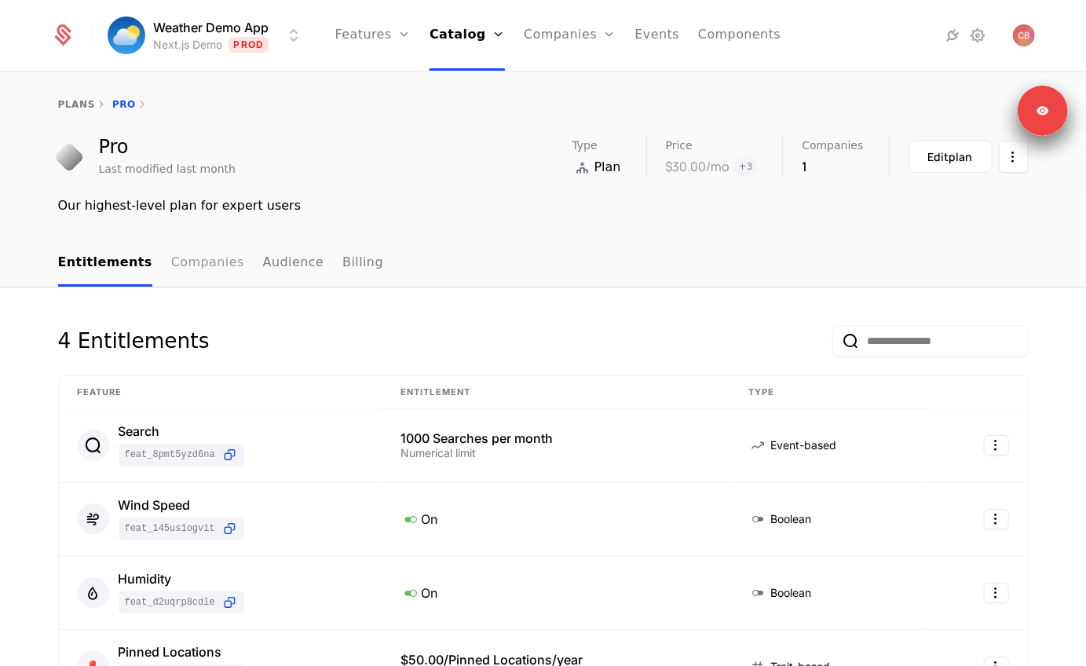
click at [179, 283] on link "Companies" at bounding box center [207, 263] width 73 height 46
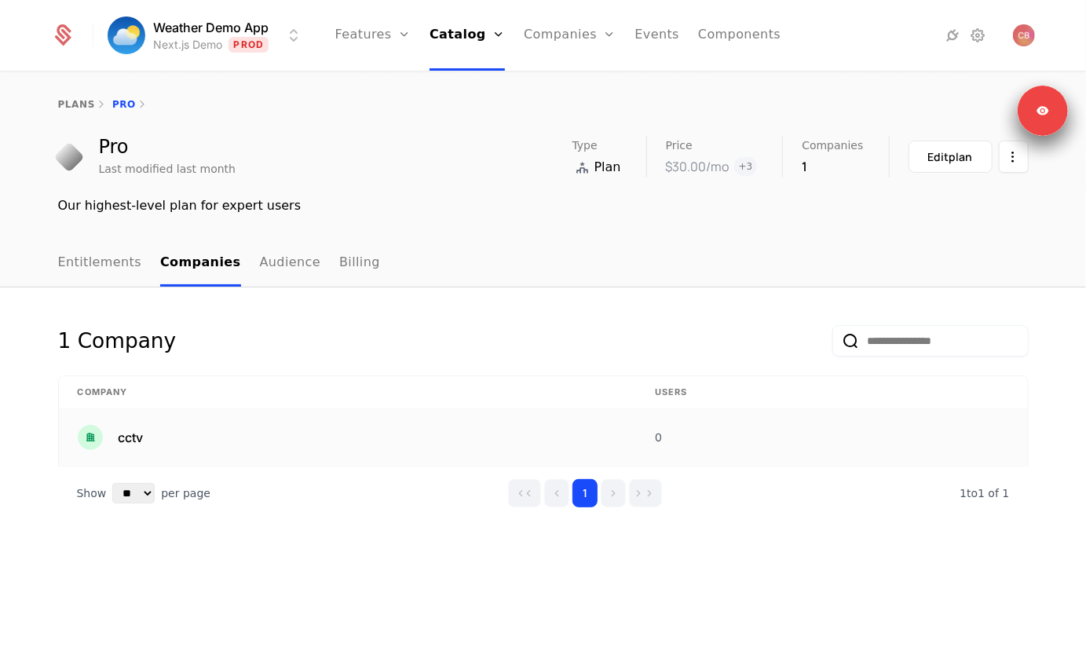
click at [178, 430] on div "cctv" at bounding box center [347, 437] width 539 height 25
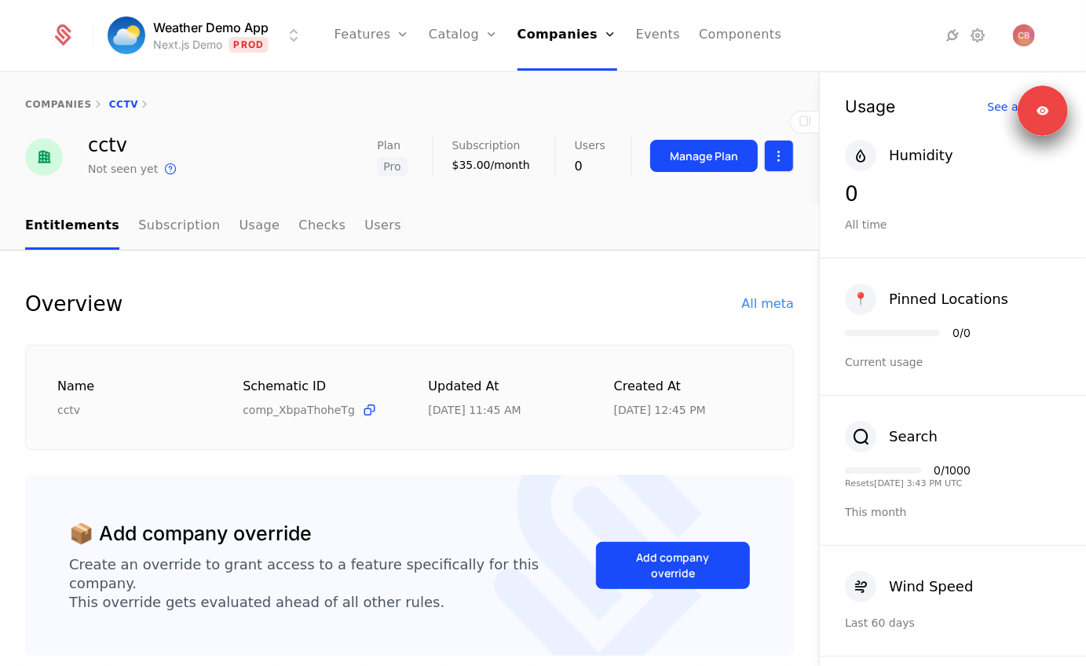
click at [782, 157] on html "Weather Demo App Next.js Demo Prod Features Features Flags Catalog Plans Add On…" at bounding box center [543, 333] width 1086 height 666
click at [477, 254] on html "Weather Demo App Next.js Demo Prod Features Features Flags Catalog Plans Add On…" at bounding box center [543, 333] width 1086 height 666
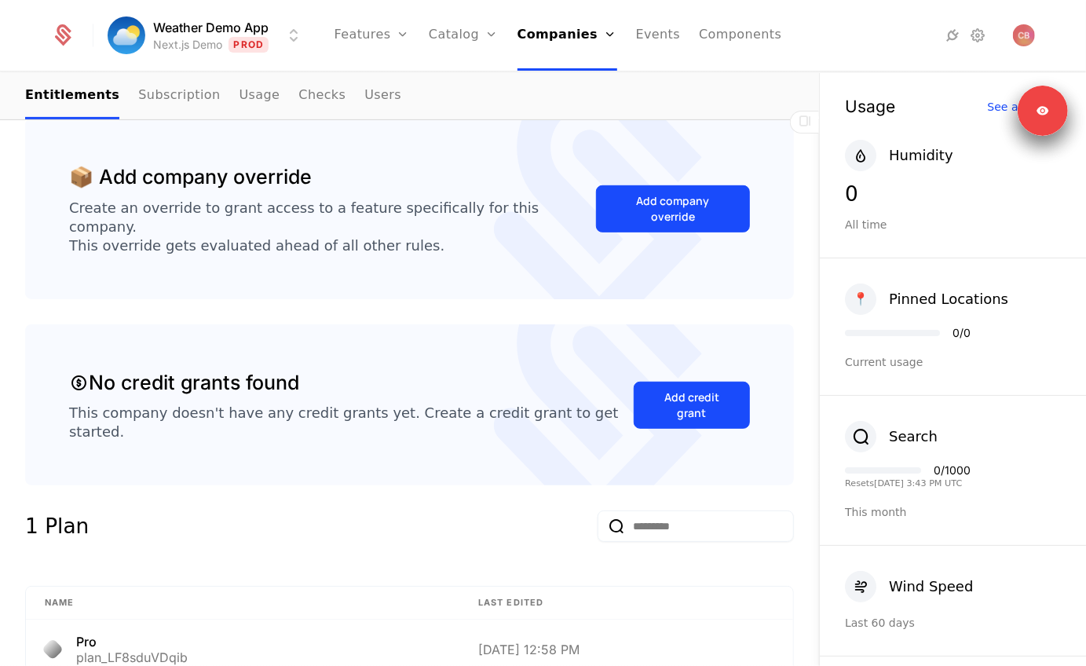
scroll to position [51, 0]
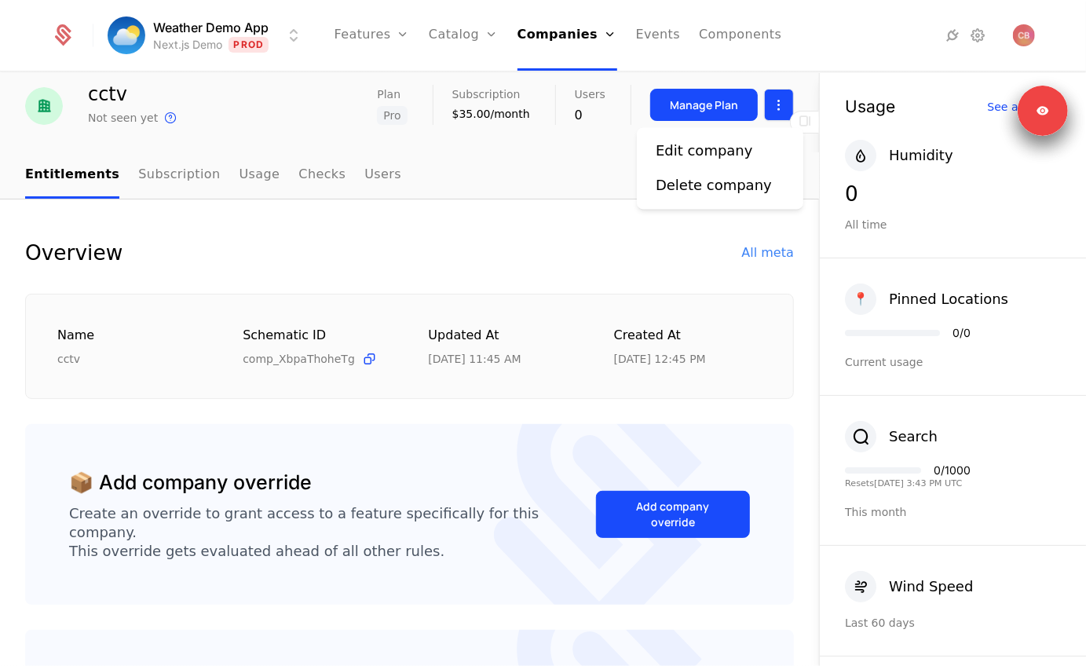
click at [767, 101] on html "Weather Demo App Next.js Demo Prod Features Features Flags Catalog Plans Add On…" at bounding box center [543, 333] width 1086 height 666
click at [692, 166] on div "Edit company Delete company" at bounding box center [720, 168] width 129 height 57
click at [692, 155] on div "Edit company" at bounding box center [704, 151] width 97 height 22
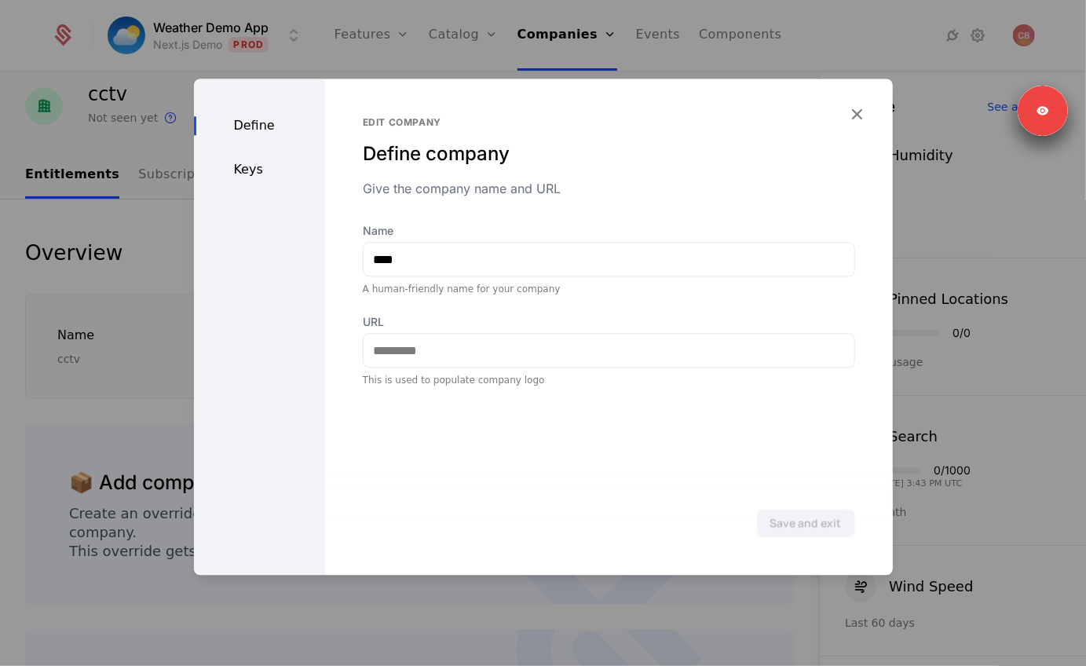
click at [225, 170] on div "Keys" at bounding box center [259, 169] width 131 height 19
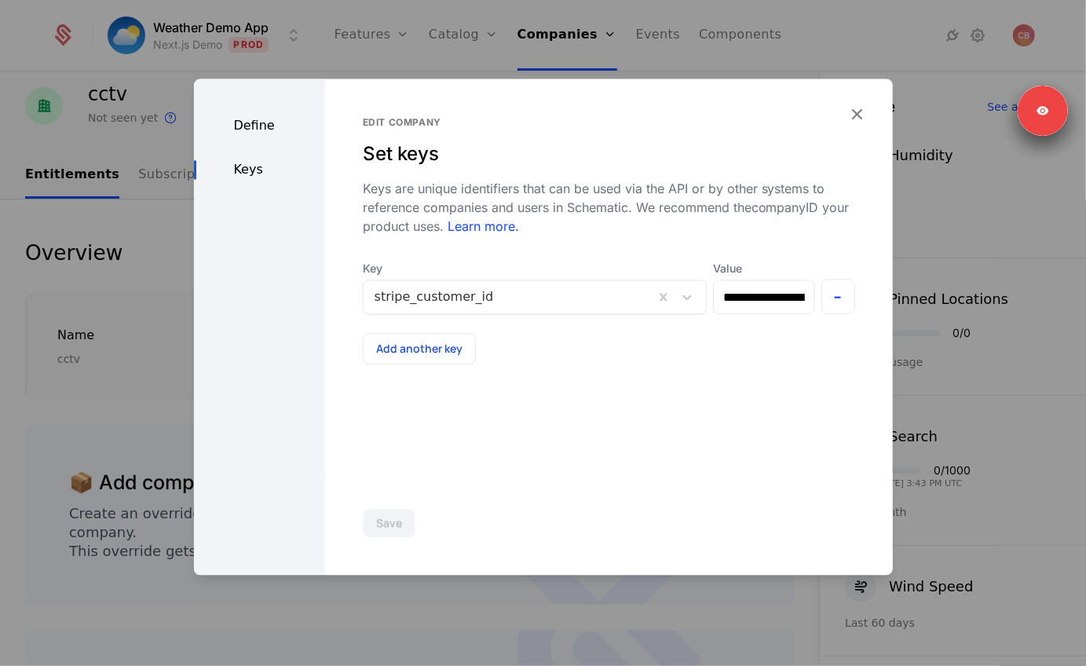
click at [475, 304] on div at bounding box center [508, 297] width 268 height 22
click at [776, 301] on input "**********" at bounding box center [764, 296] width 100 height 33
type input "**********"
